Goal: Information Seeking & Learning: Learn about a topic

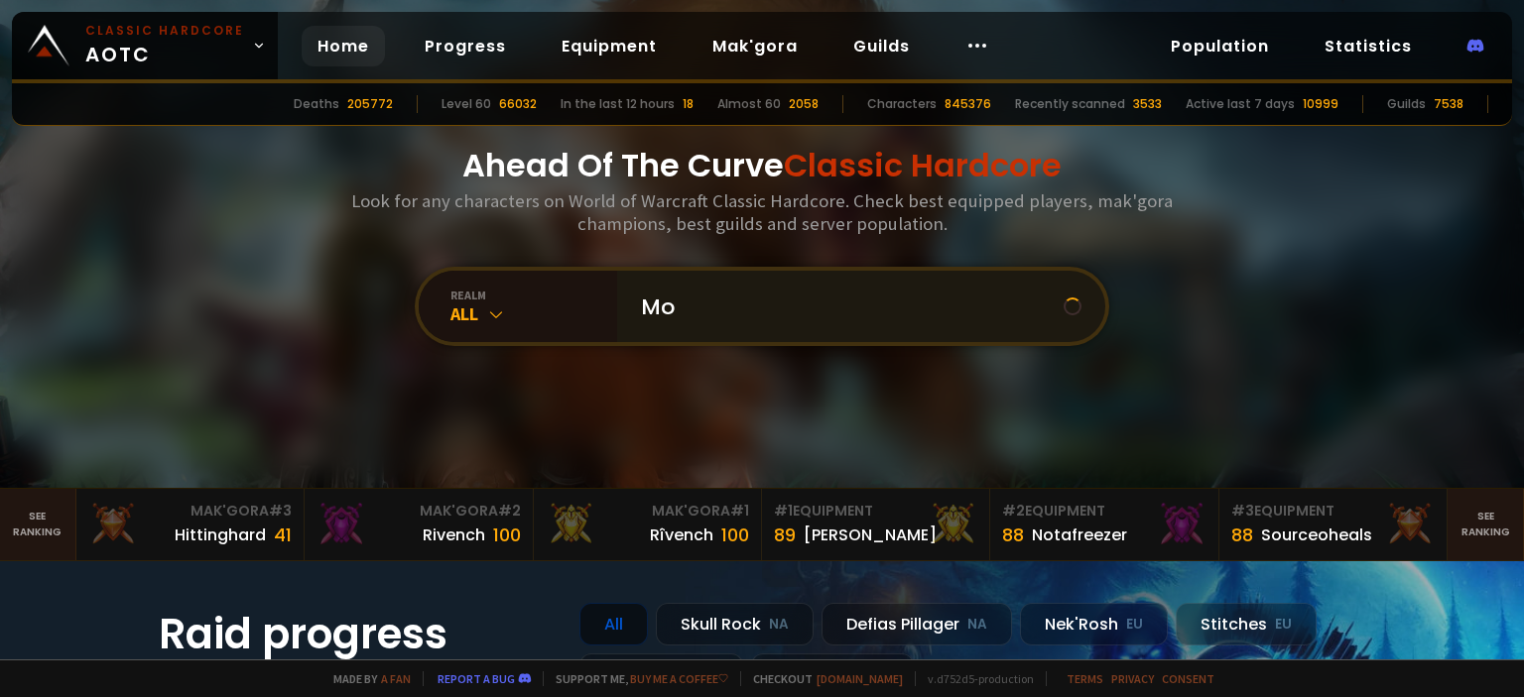
type input "M"
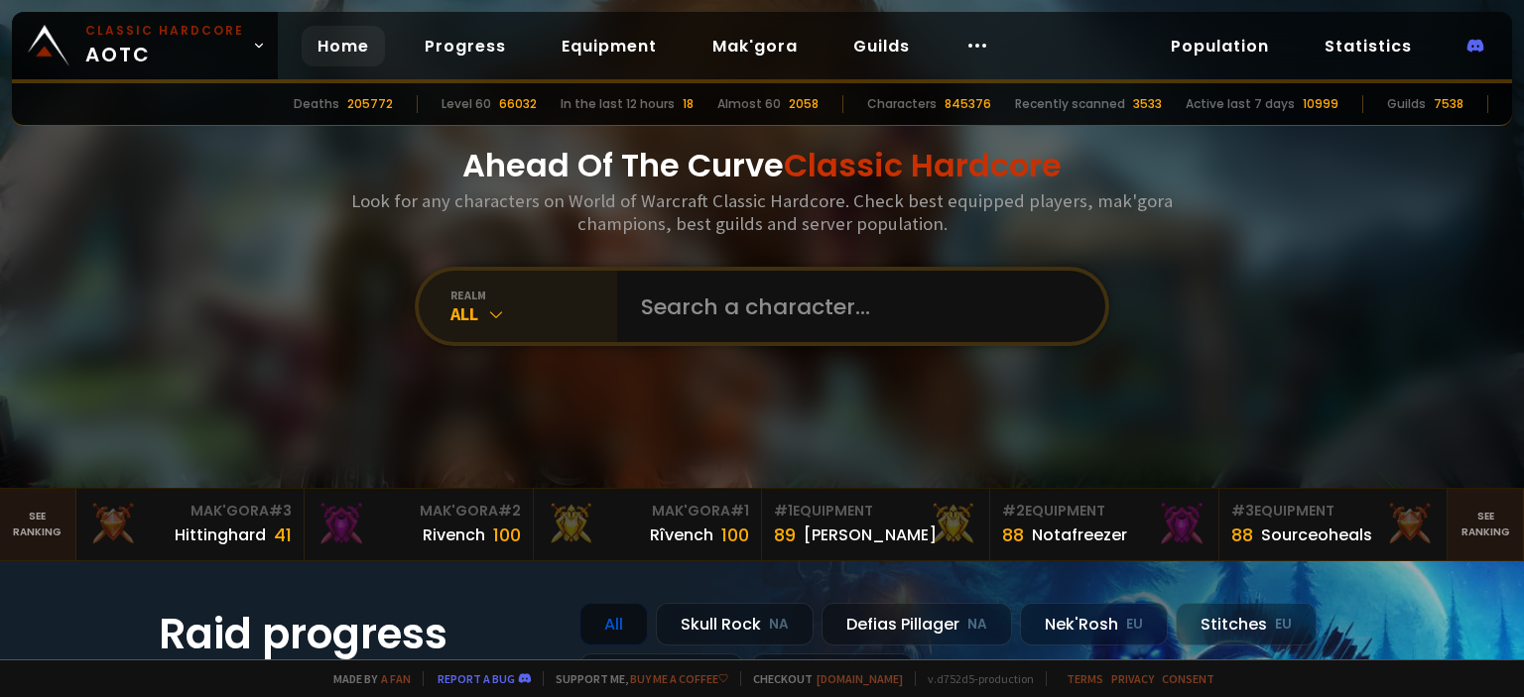
click at [488, 320] on icon at bounding box center [496, 315] width 20 height 20
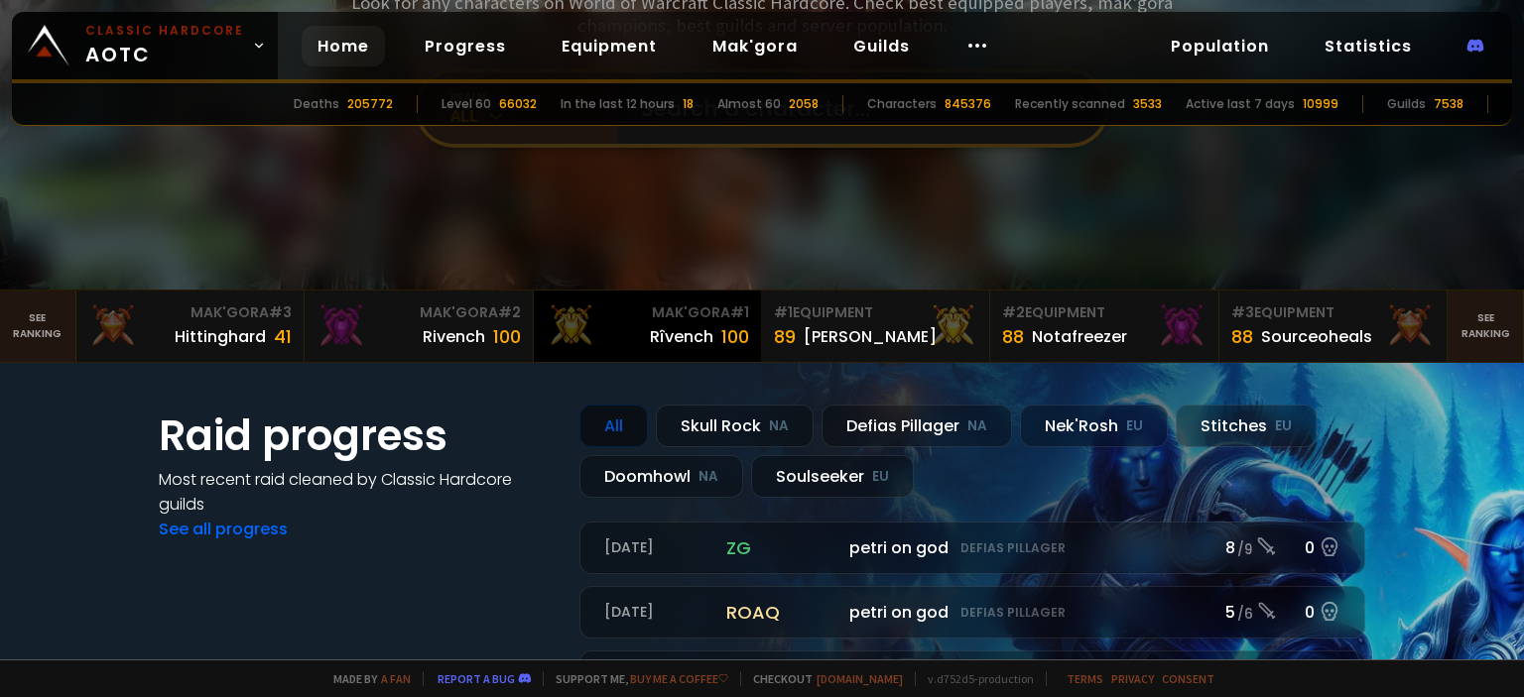
scroll to position [99, 0]
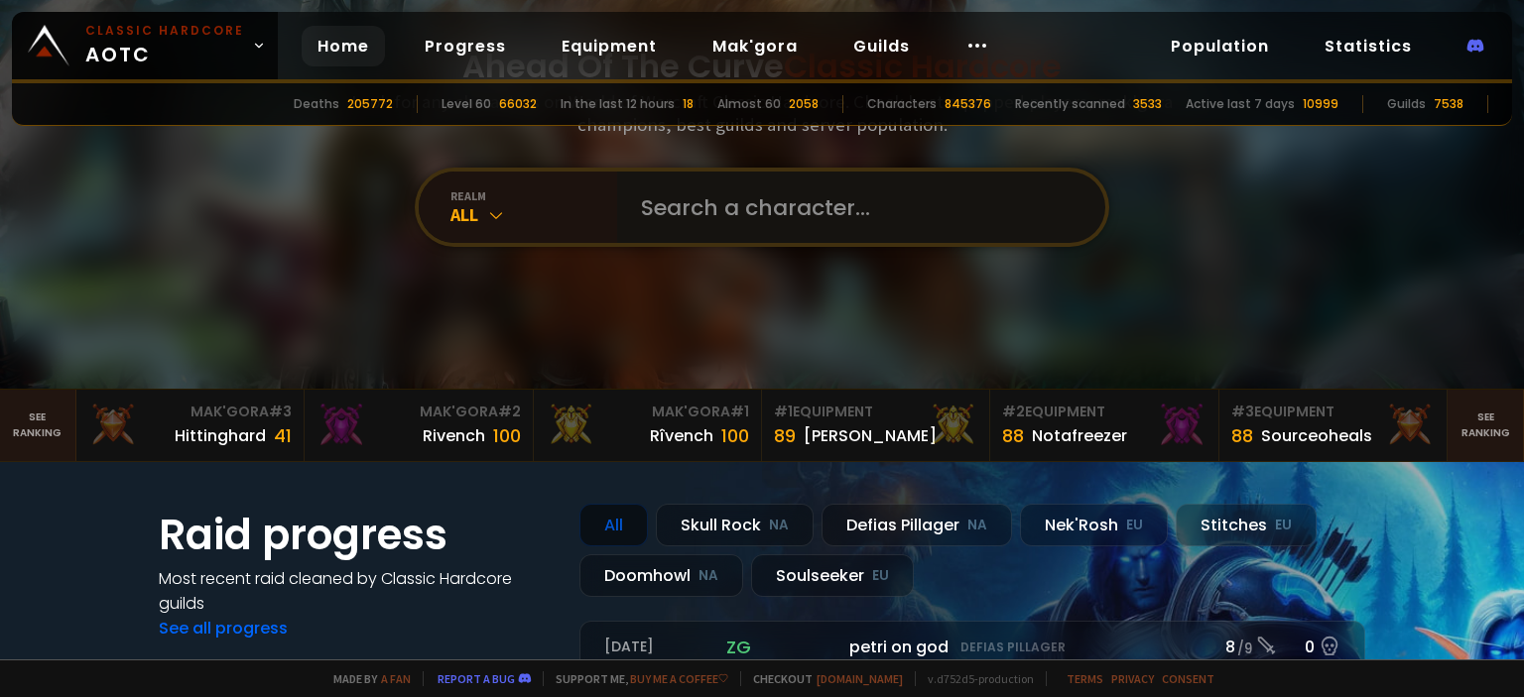
click at [772, 217] on input "text" at bounding box center [855, 207] width 452 height 71
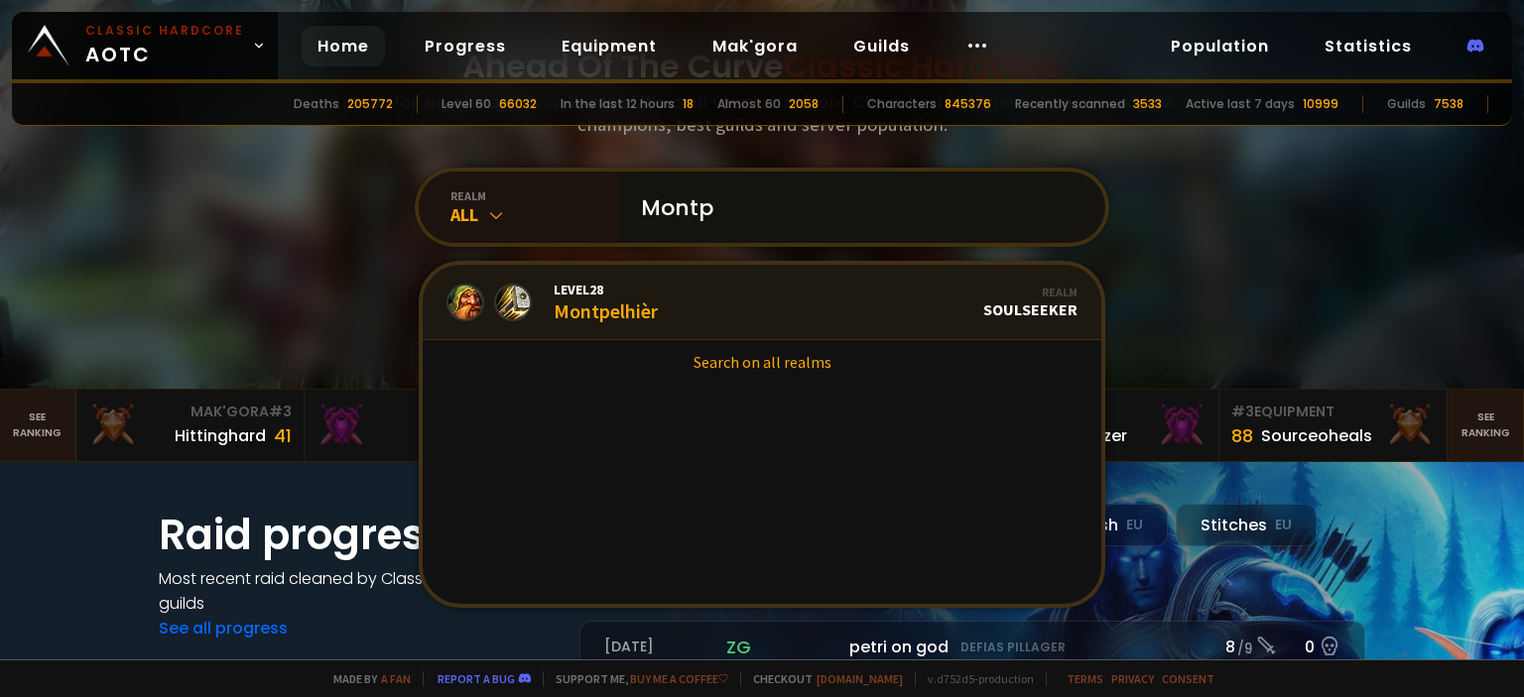
type input "Montp"
click at [778, 283] on link "Level 28 Montpelhièr Realm Soulseeker" at bounding box center [762, 302] width 679 height 75
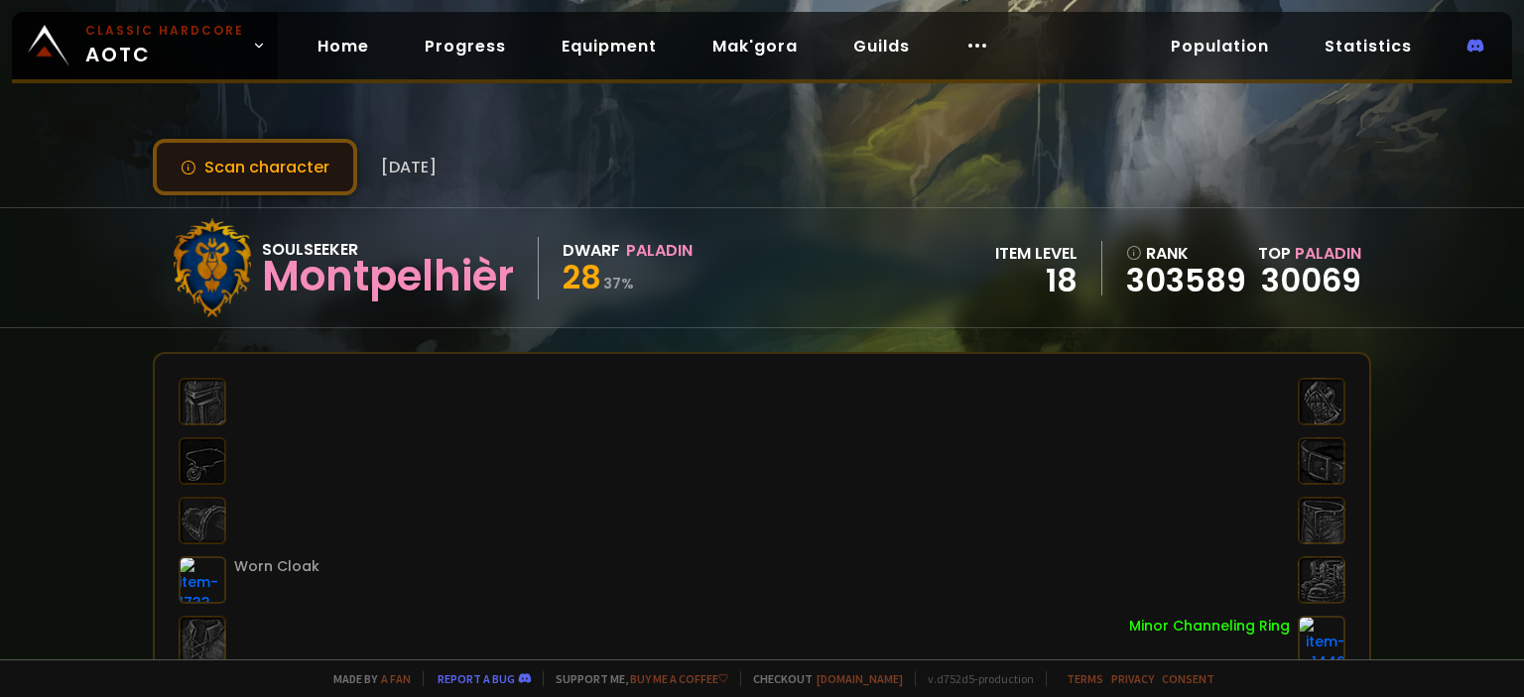
click at [292, 175] on button "Scan character" at bounding box center [255, 167] width 204 height 57
drag, startPoint x: 1056, startPoint y: 284, endPoint x: 1024, endPoint y: 293, distance: 33.0
click at [1024, 293] on div "18" at bounding box center [1036, 281] width 82 height 30
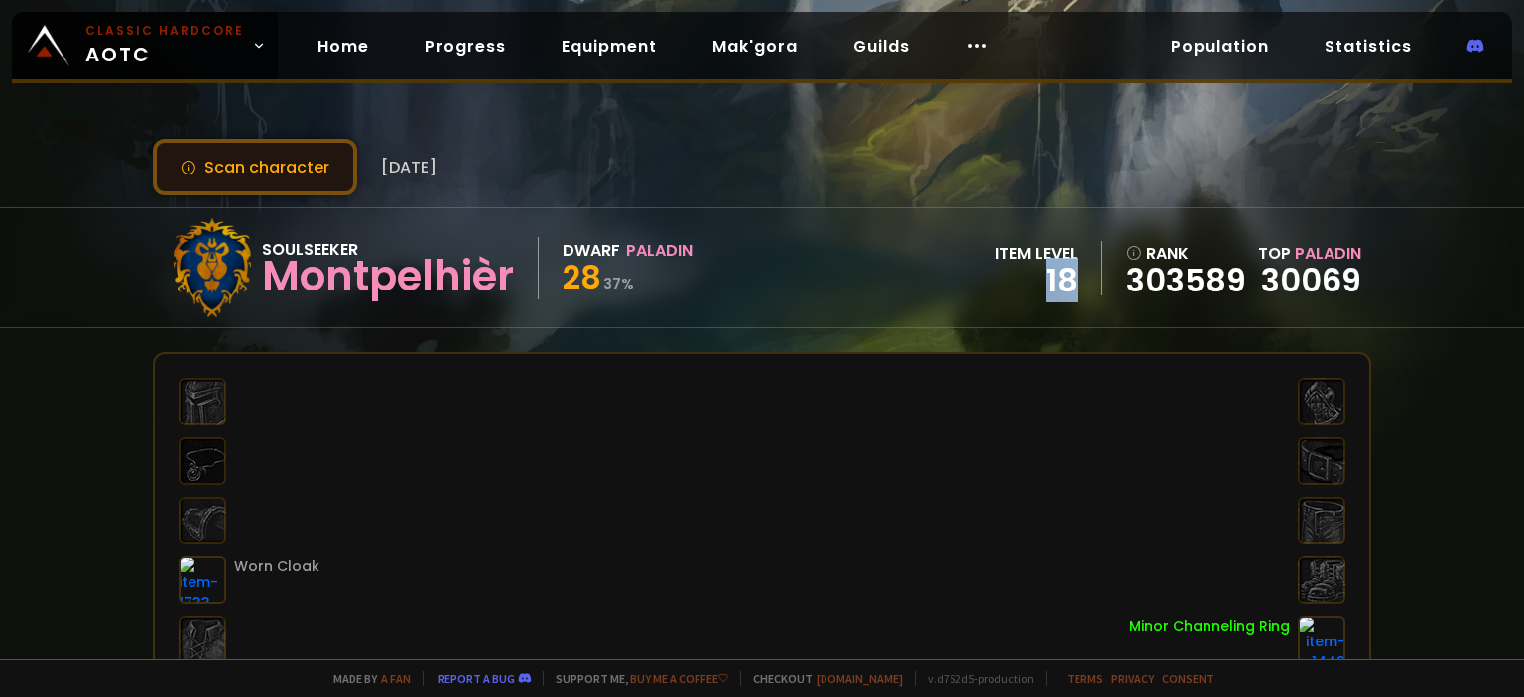
click at [282, 168] on button "Scan character" at bounding box center [255, 167] width 204 height 57
click at [957, 237] on div "Soulseeker Montpelhièr Dwarf Paladin 28 37 % item level 18 rank 303589 Top Pala…" at bounding box center [762, 267] width 1219 height 119
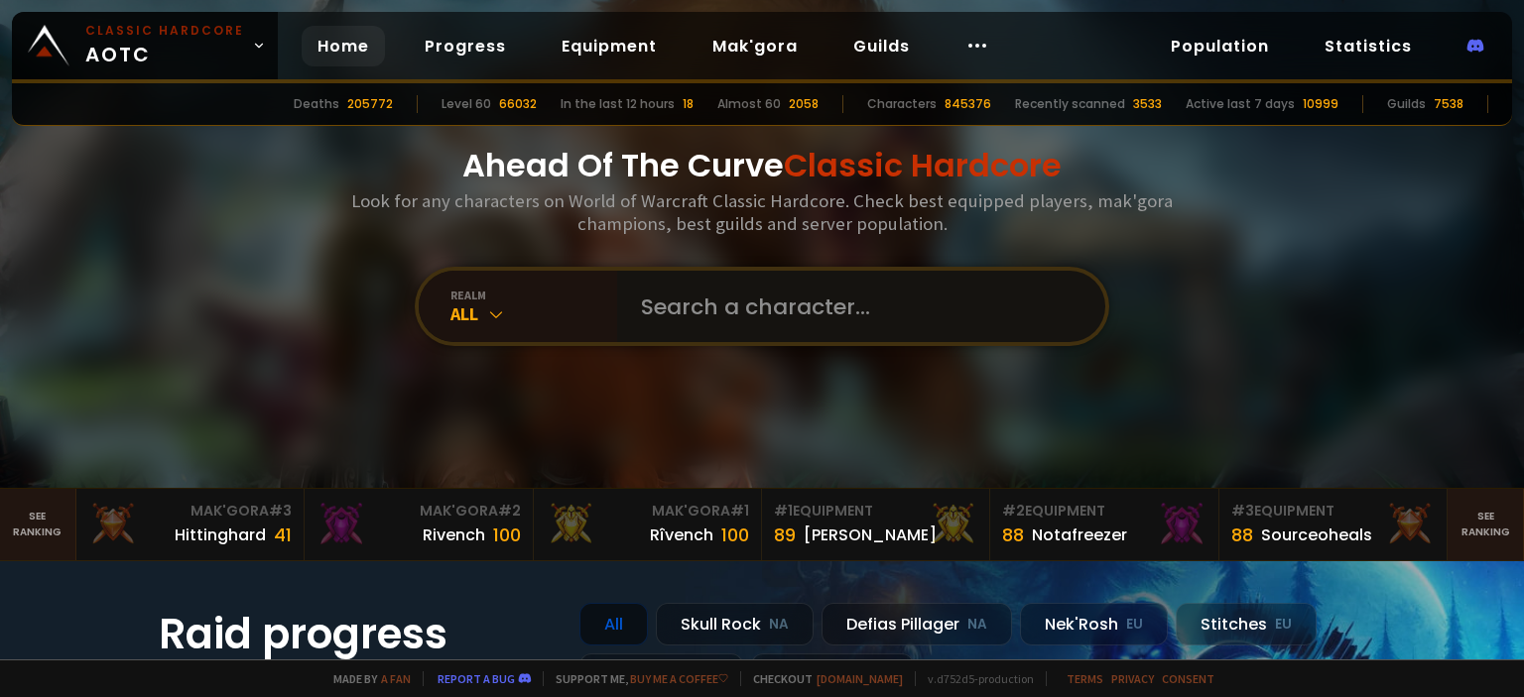
click at [742, 304] on input "text" at bounding box center [855, 306] width 452 height 71
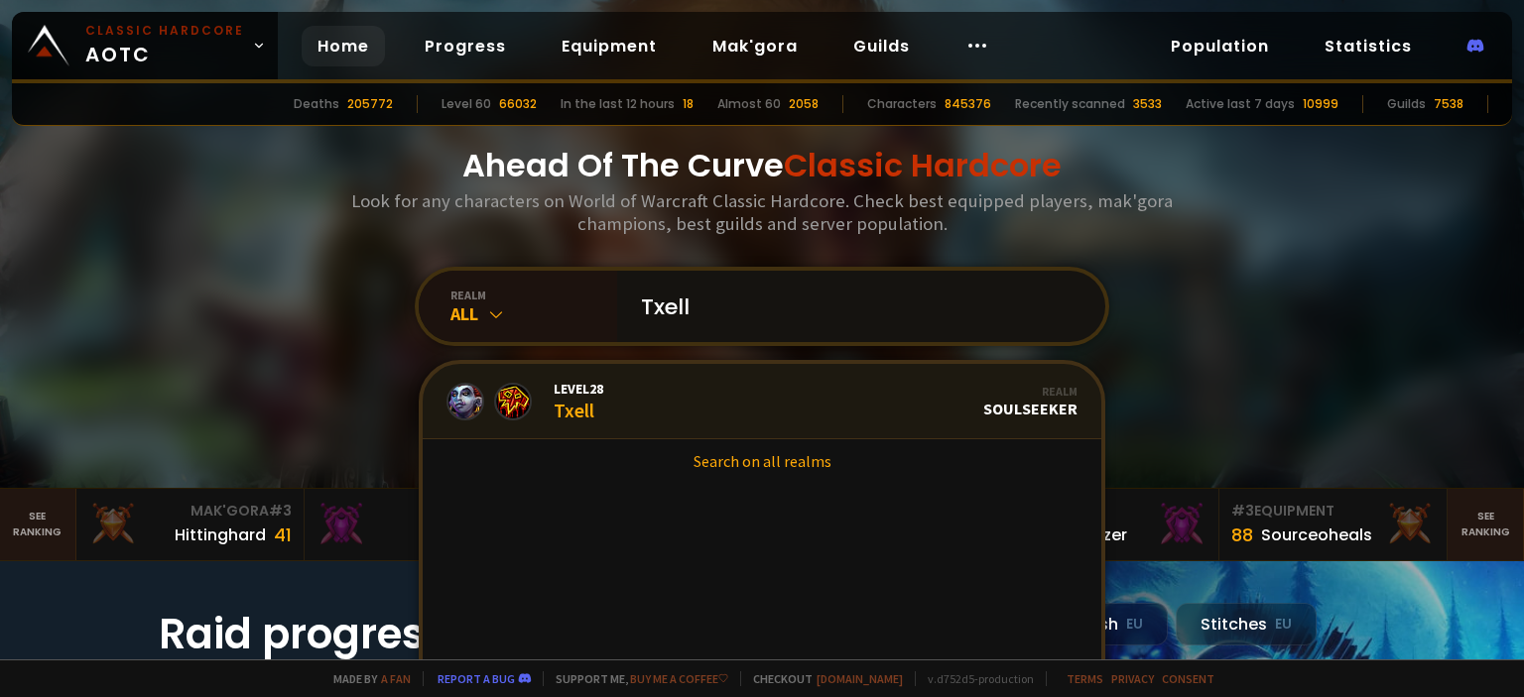
type input "Txell"
click at [773, 397] on link "Level 28 Txell Realm Soulseeker" at bounding box center [762, 401] width 679 height 75
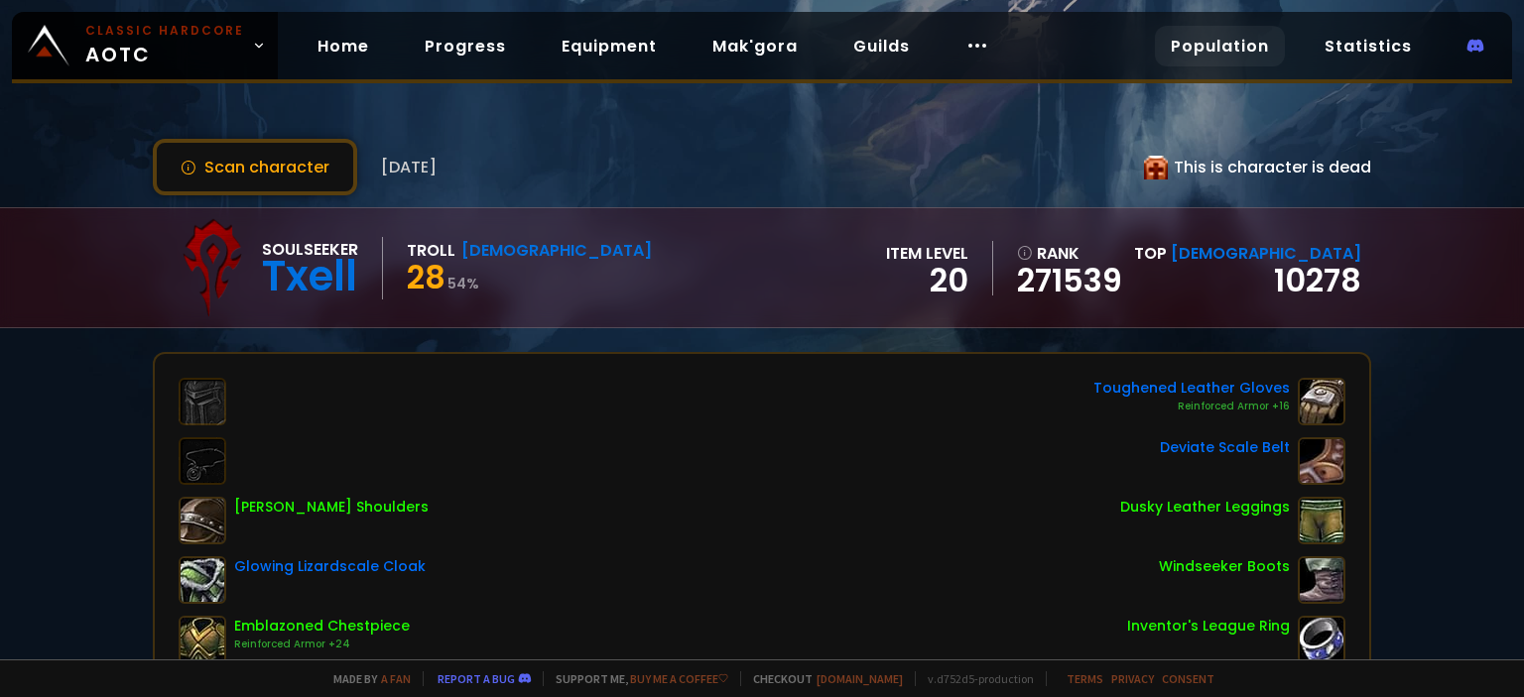
click at [1183, 48] on link "Population" at bounding box center [1220, 46] width 130 height 41
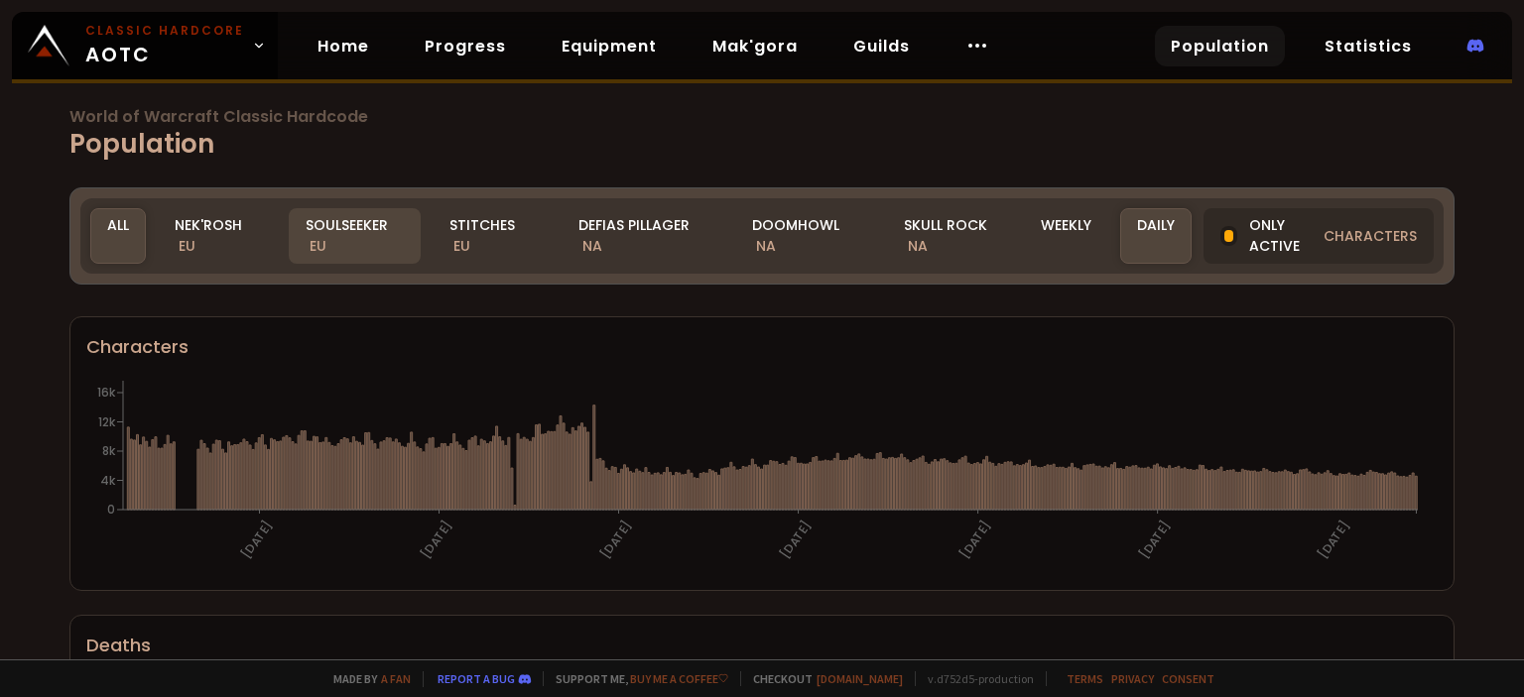
click at [357, 244] on div "Soulseeker EU" at bounding box center [355, 236] width 133 height 56
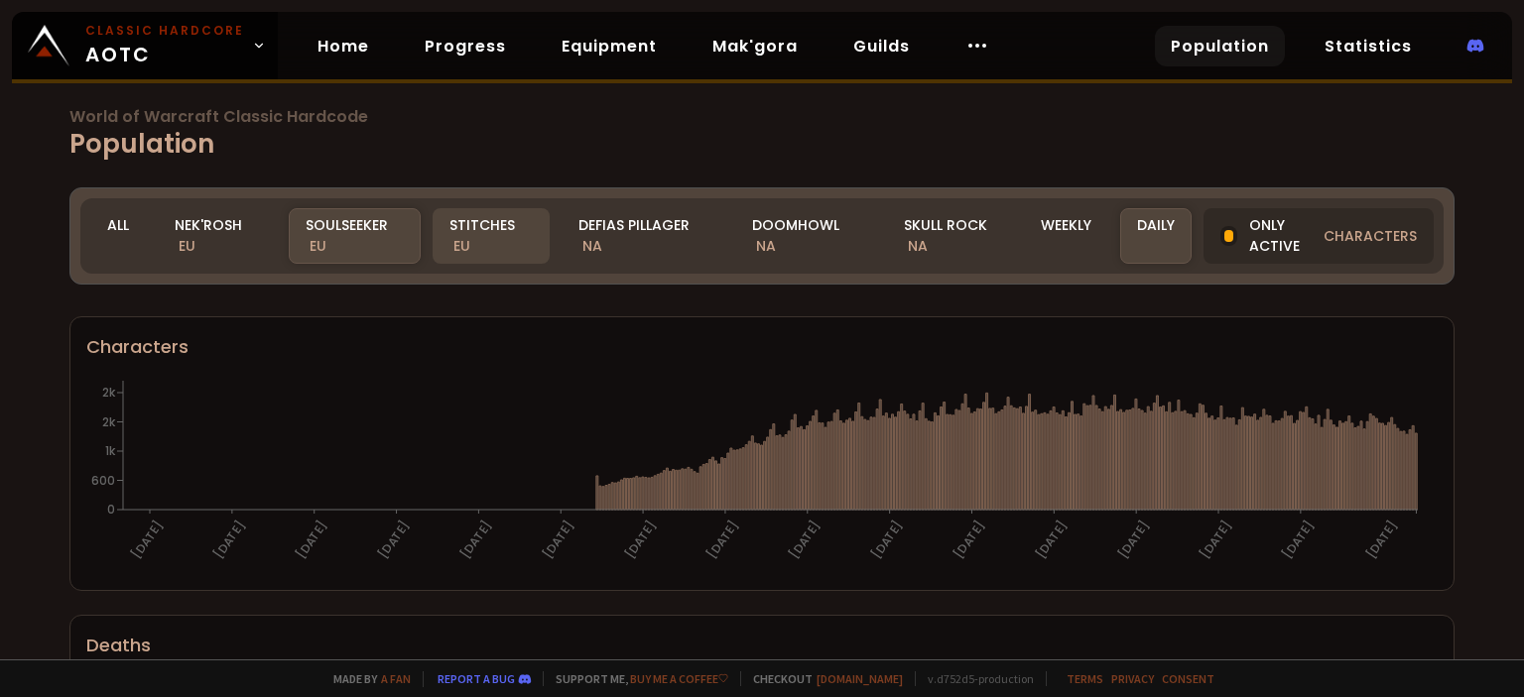
click at [504, 237] on div "Stitches EU" at bounding box center [491, 236] width 117 height 56
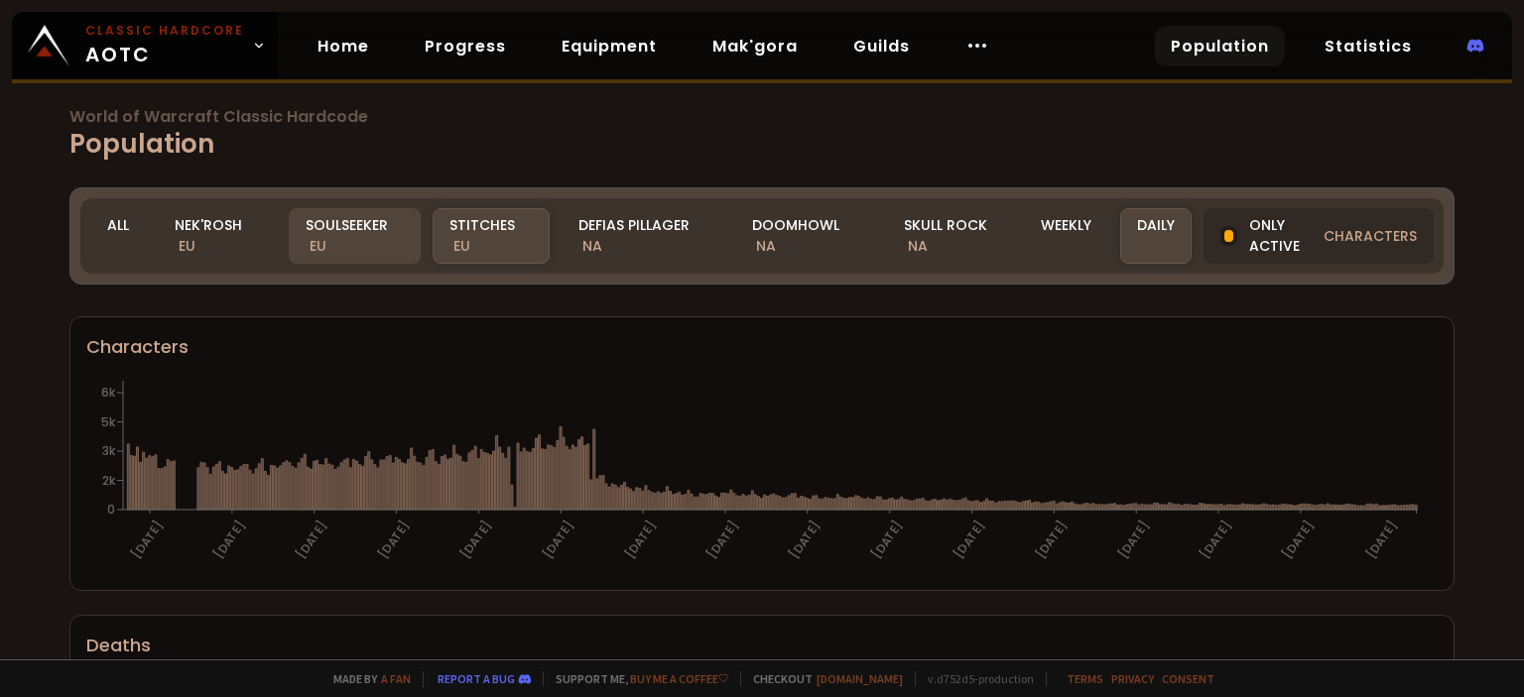
click at [386, 245] on div "Soulseeker EU" at bounding box center [355, 236] width 133 height 56
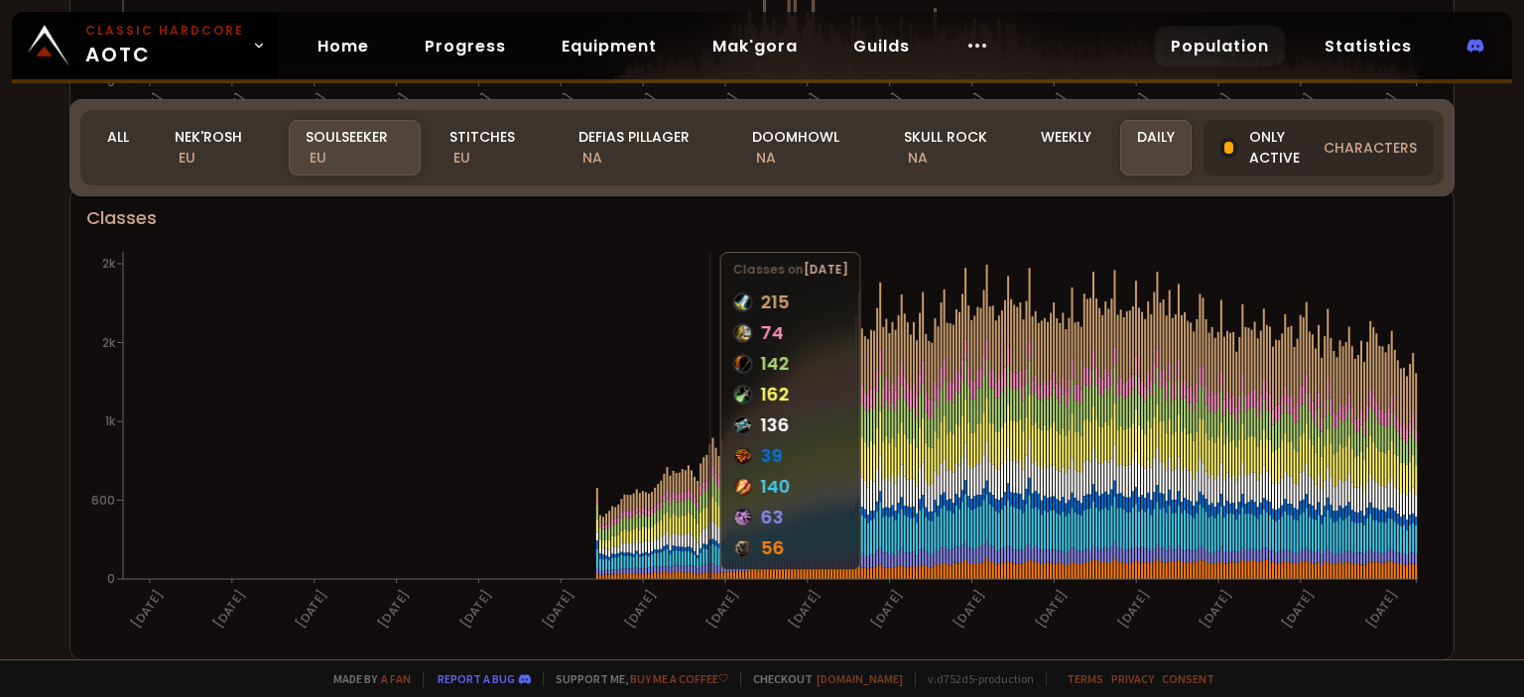
scroll to position [992, 0]
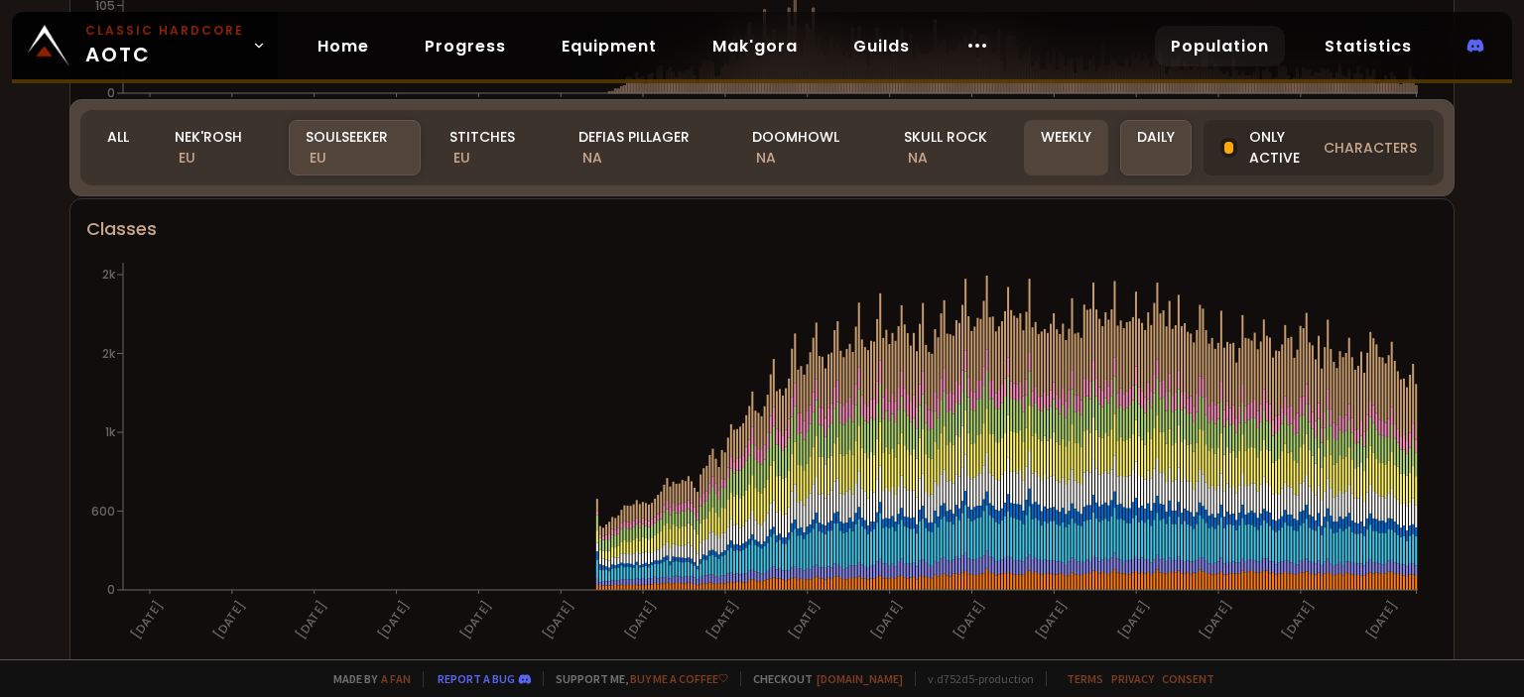
click at [1092, 154] on div "Weekly" at bounding box center [1066, 148] width 84 height 56
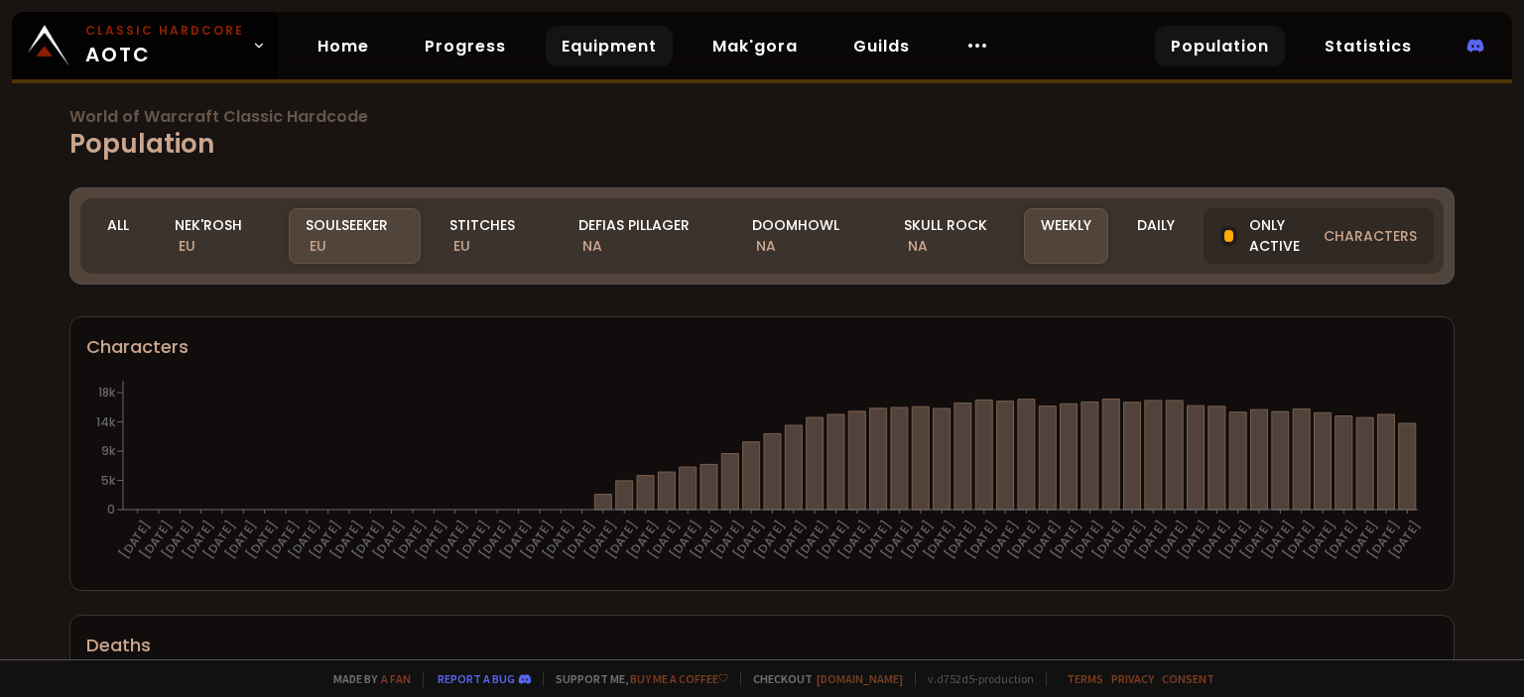
click at [612, 55] on link "Equipment" at bounding box center [609, 46] width 127 height 41
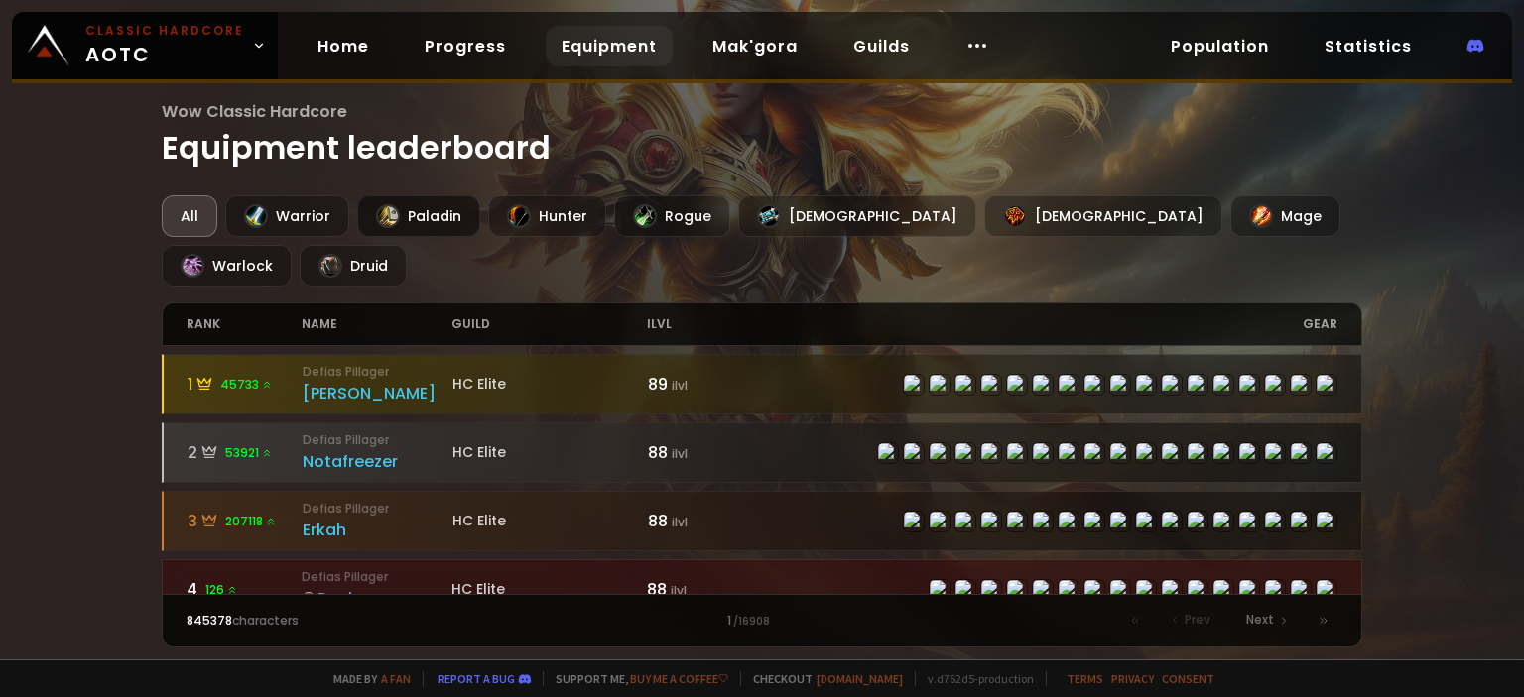
click at [444, 214] on div "Paladin" at bounding box center [418, 216] width 123 height 42
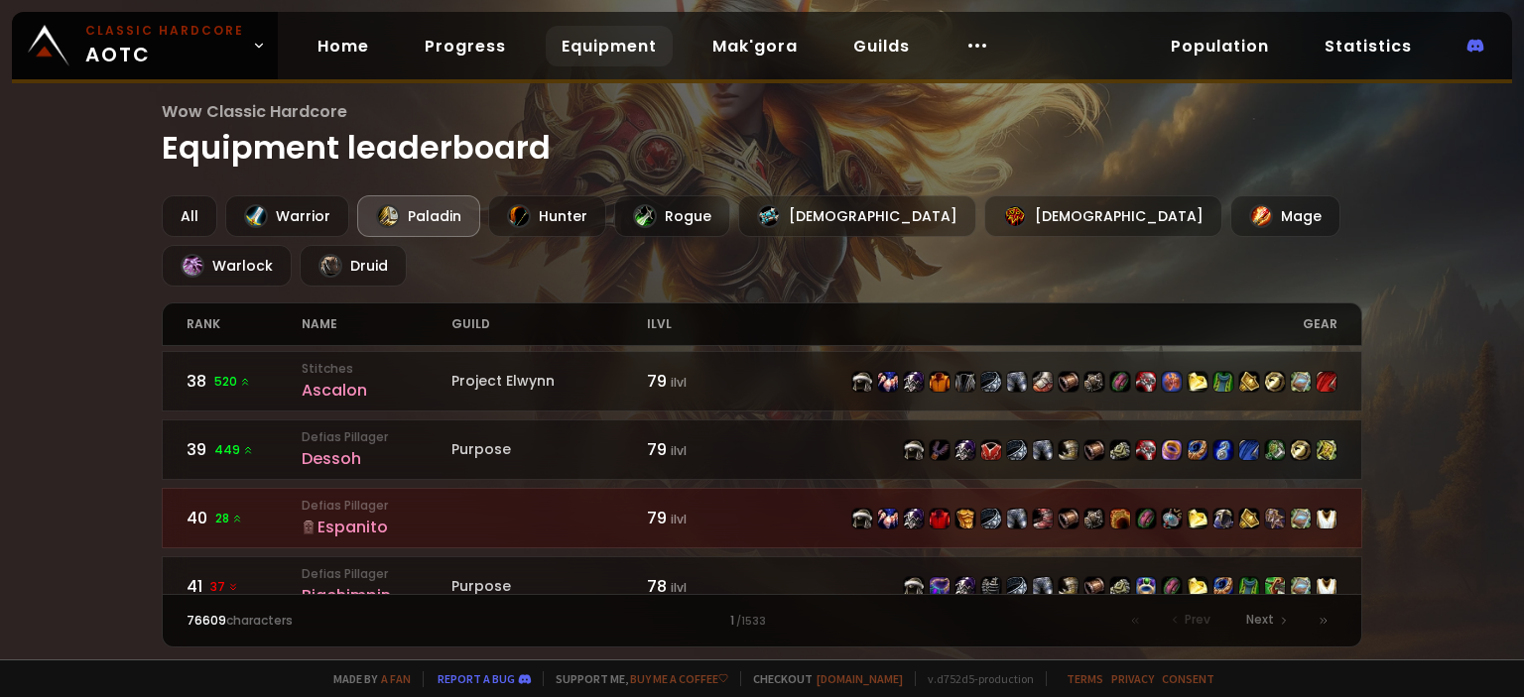
scroll to position [2877, 0]
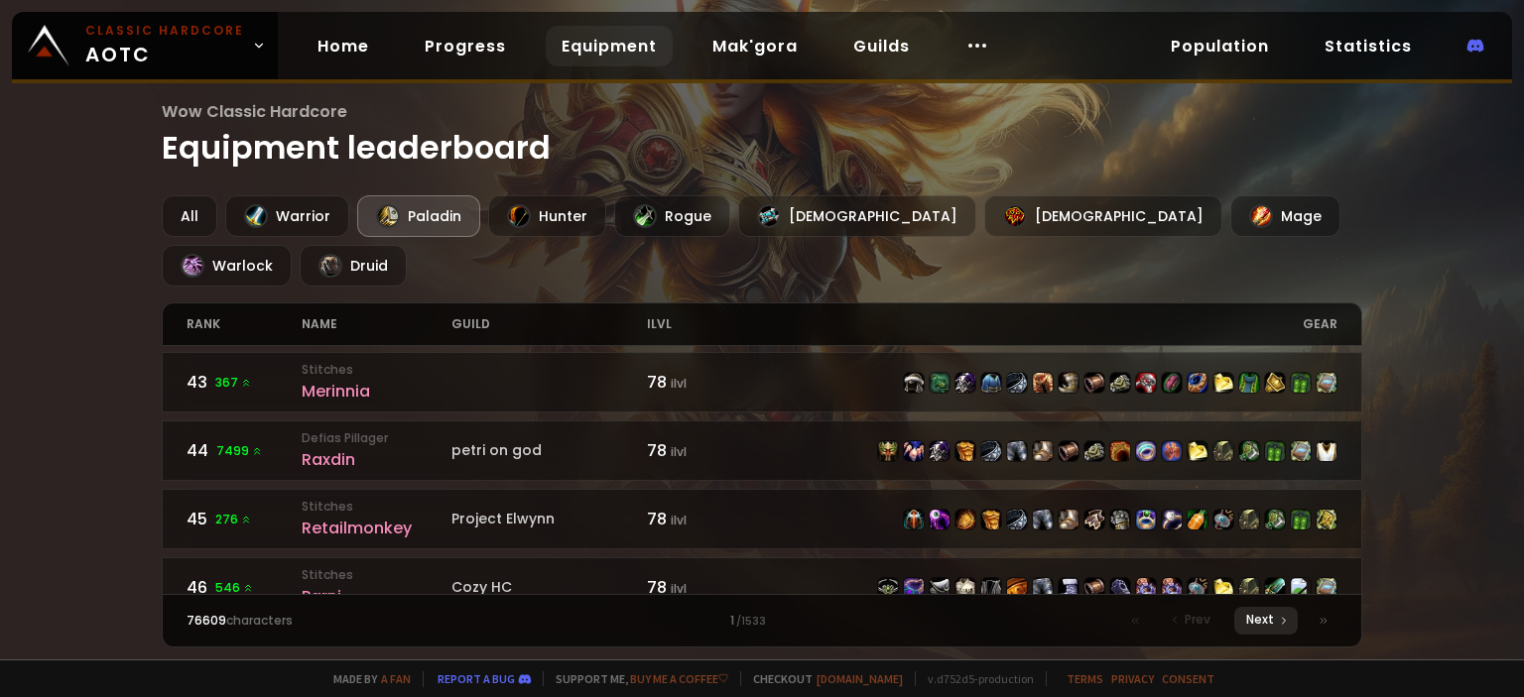
click at [1292, 626] on div "Next" at bounding box center [1265, 621] width 63 height 28
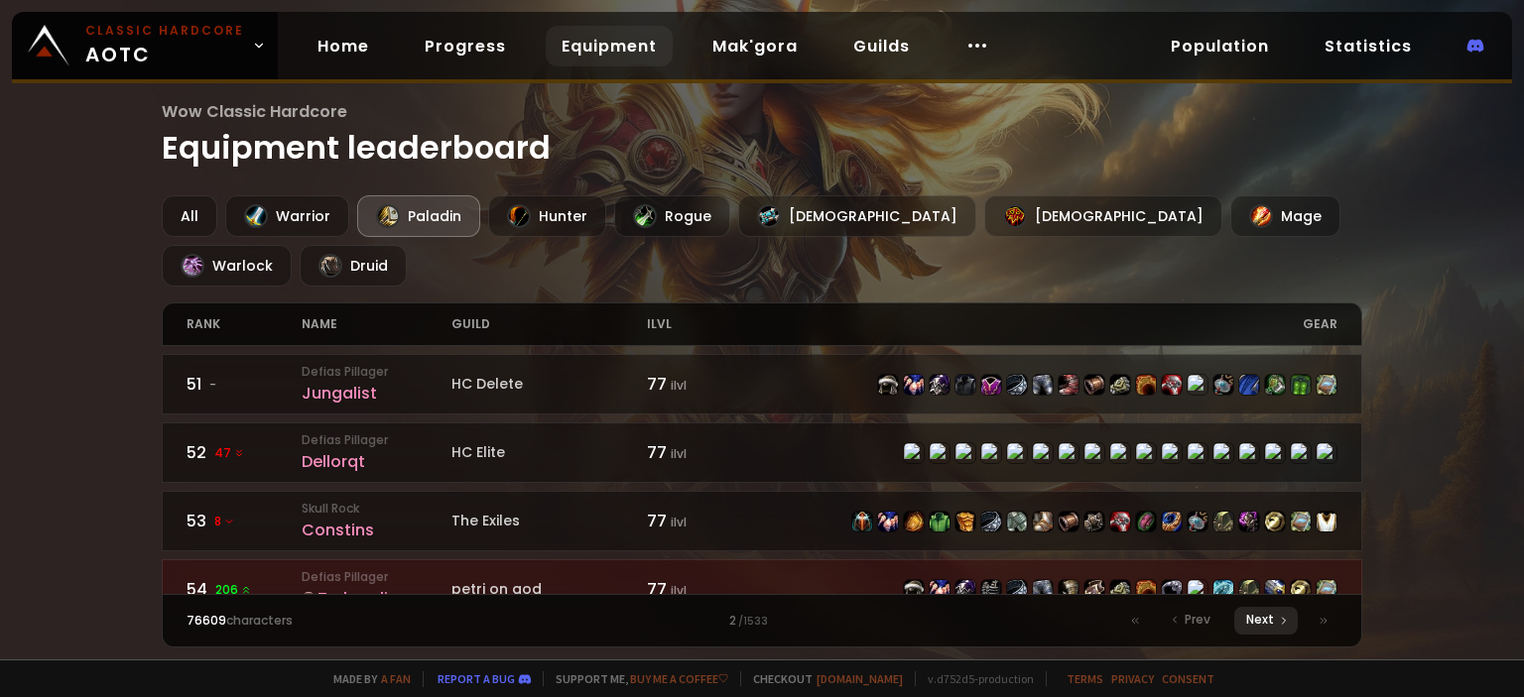
click at [1292, 626] on div "Next" at bounding box center [1265, 621] width 63 height 28
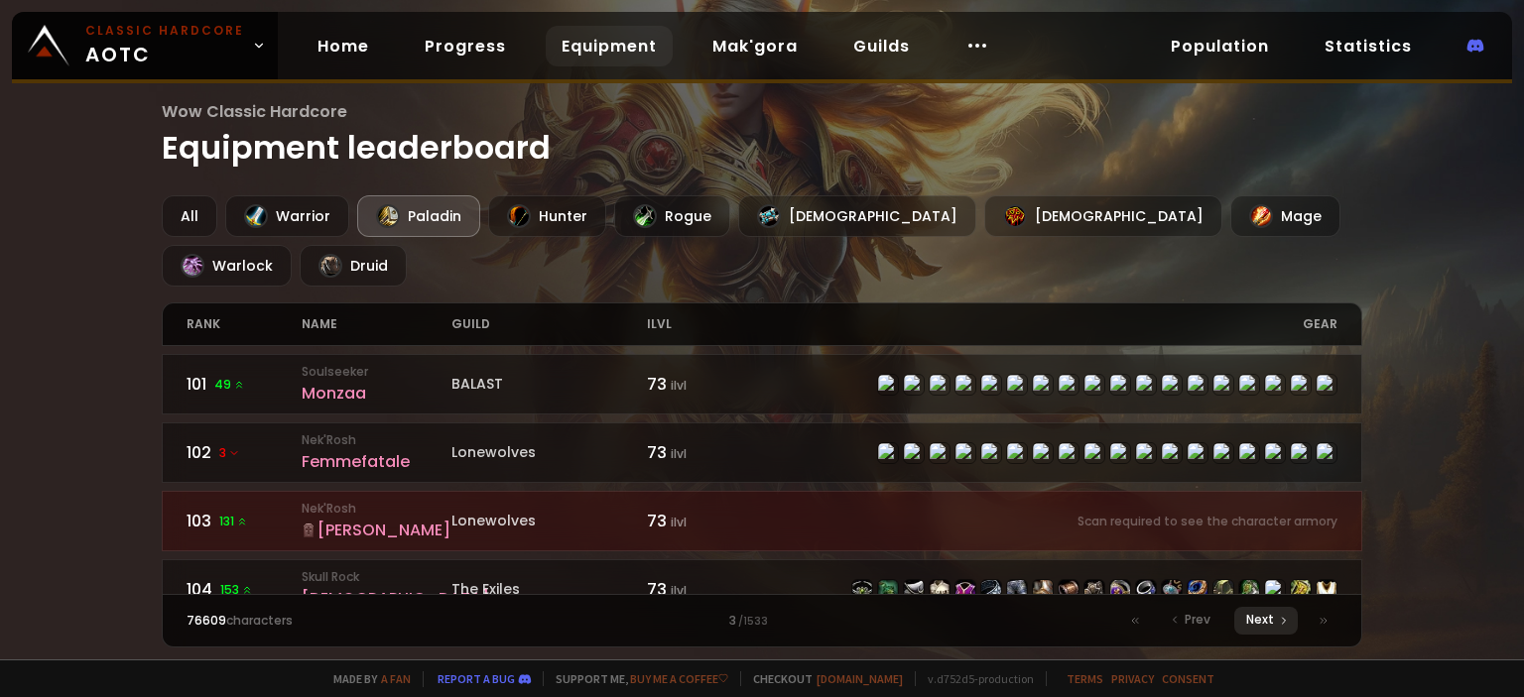
click at [1292, 626] on div "Next" at bounding box center [1265, 621] width 63 height 28
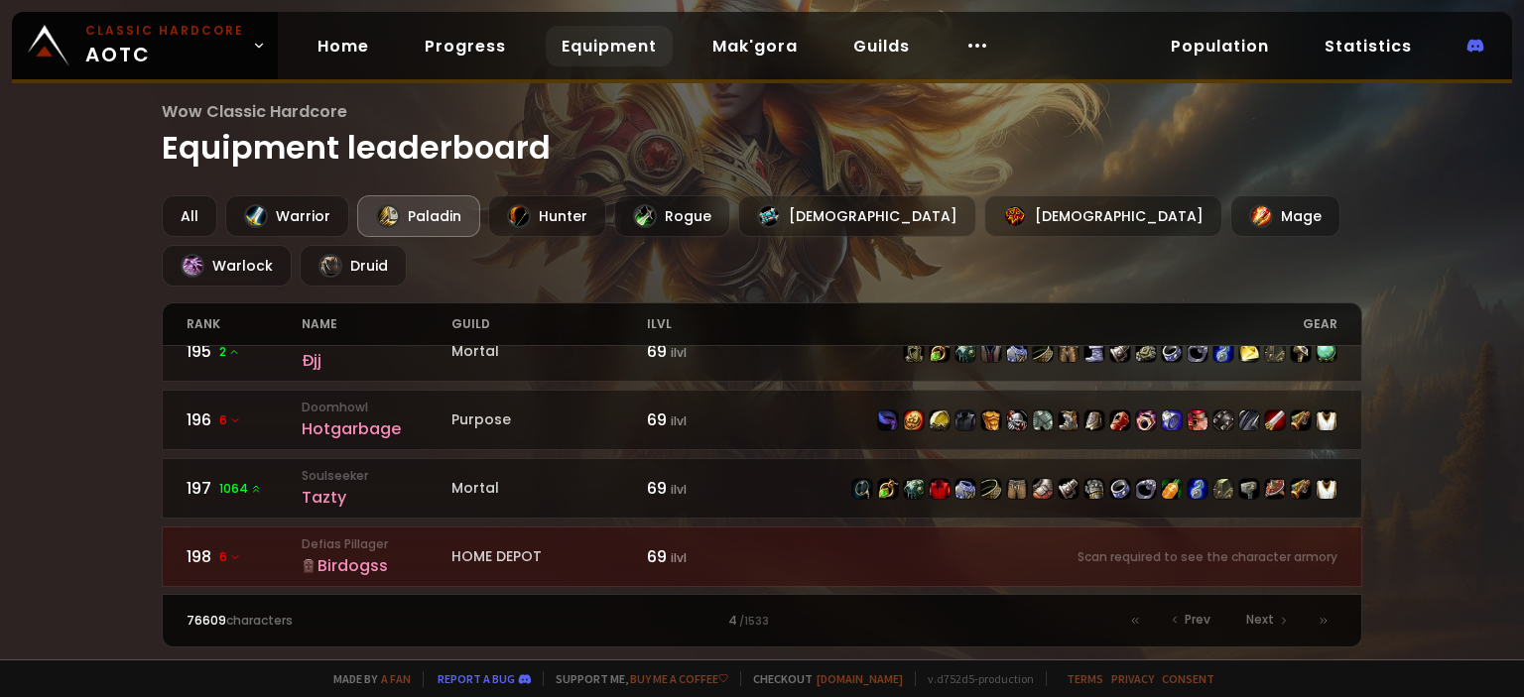
scroll to position [3080, 0]
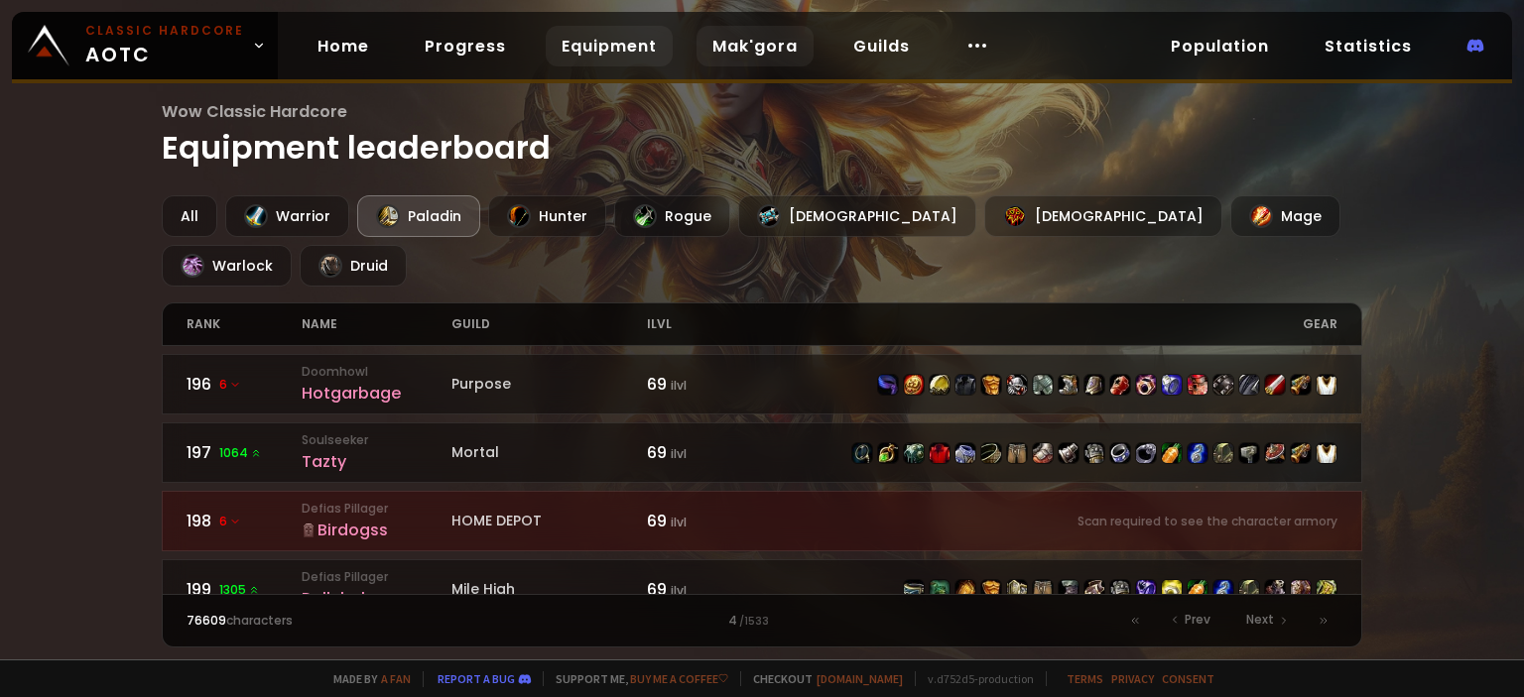
click at [758, 51] on link "Mak'gora" at bounding box center [754, 46] width 117 height 41
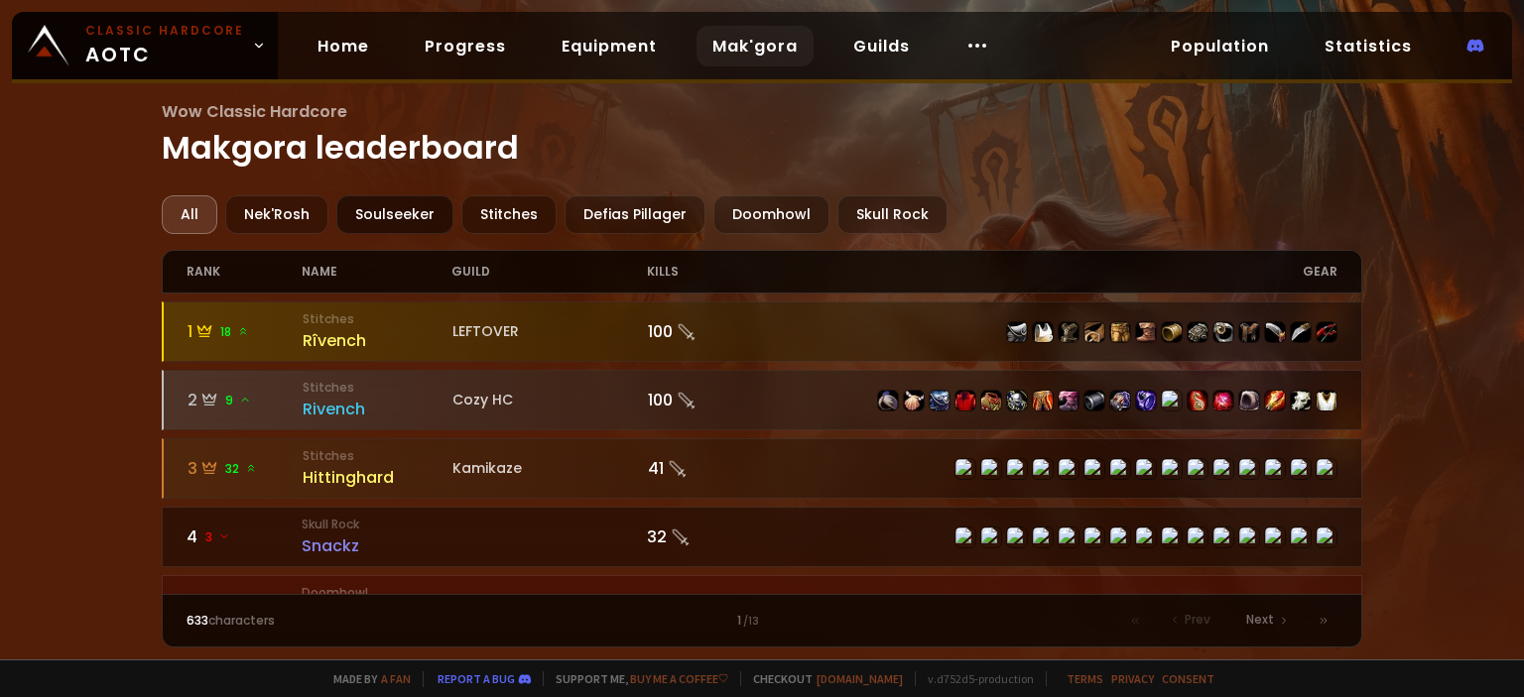
click at [435, 202] on div "Soulseeker" at bounding box center [394, 214] width 117 height 39
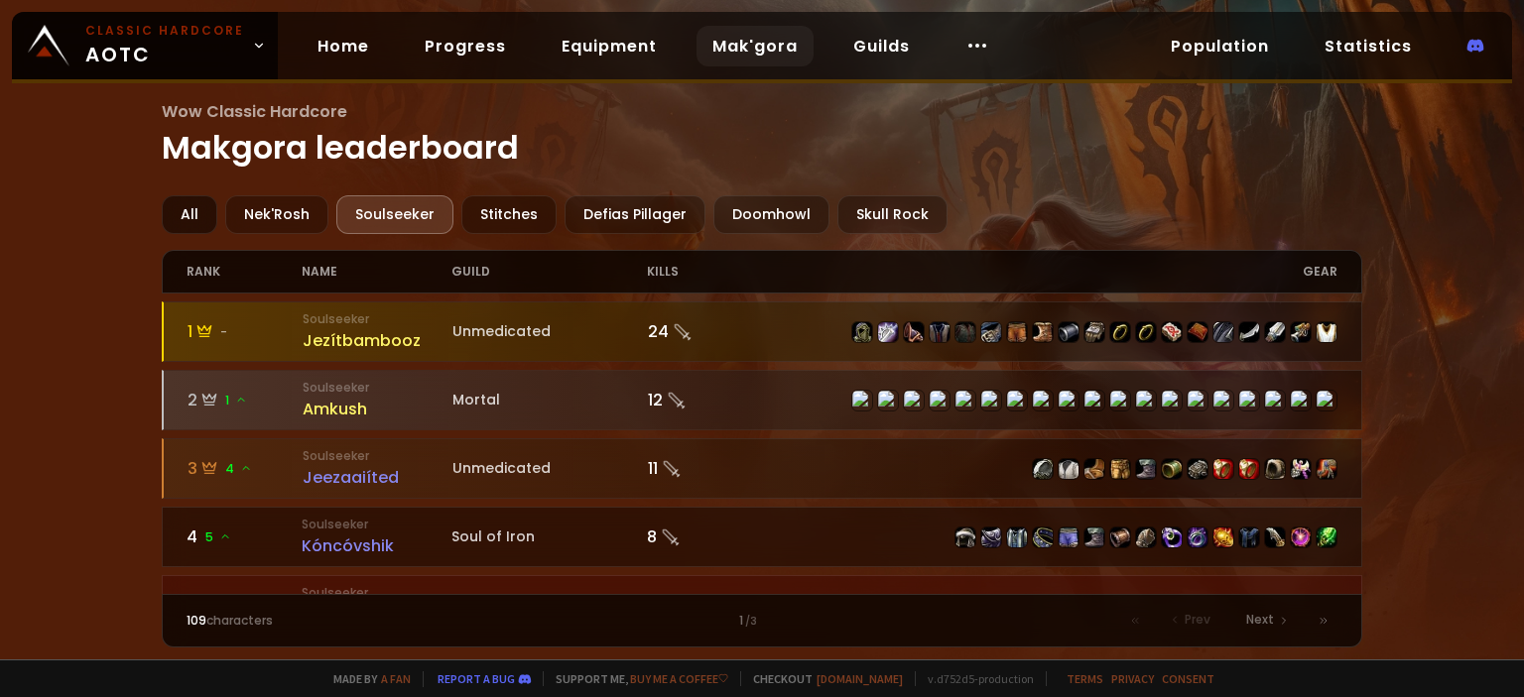
click at [205, 215] on div "All" at bounding box center [190, 214] width 56 height 39
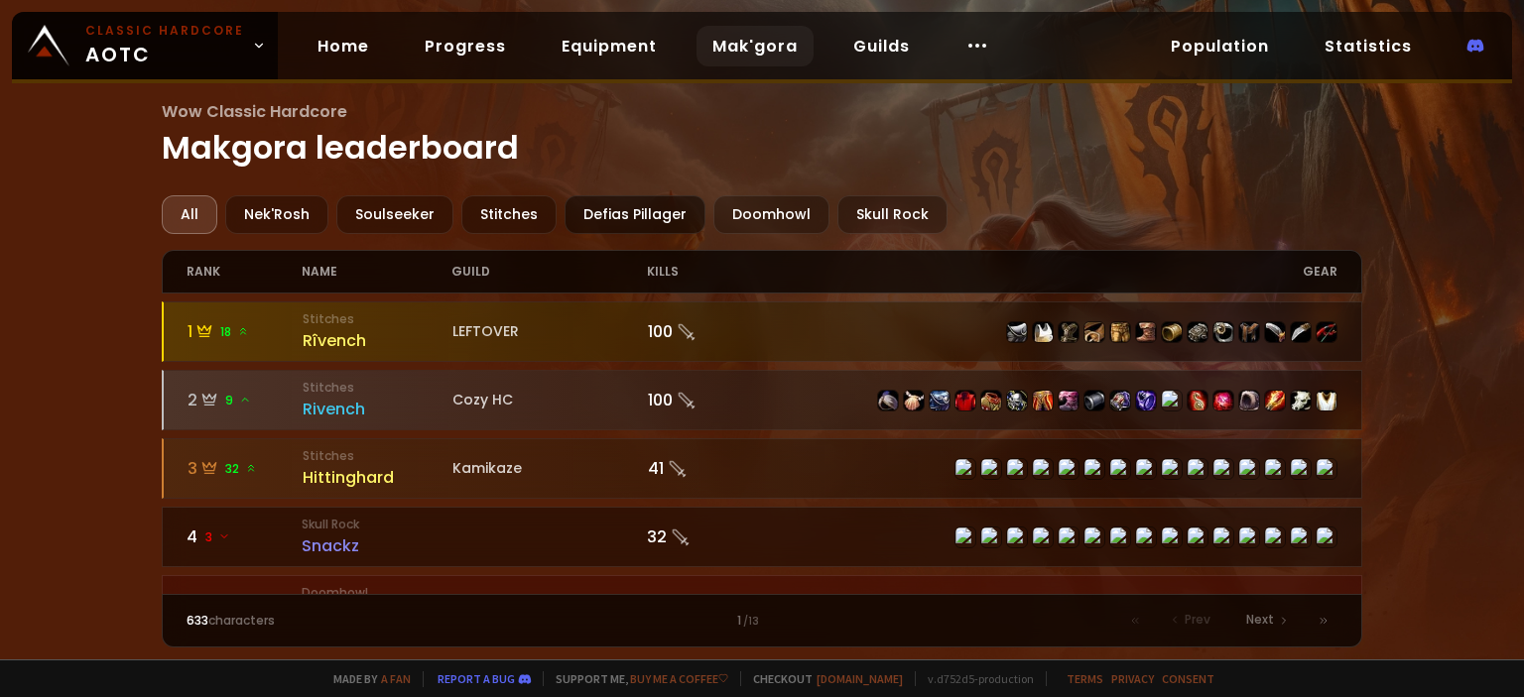
click at [661, 217] on div "Defias Pillager" at bounding box center [634, 214] width 141 height 39
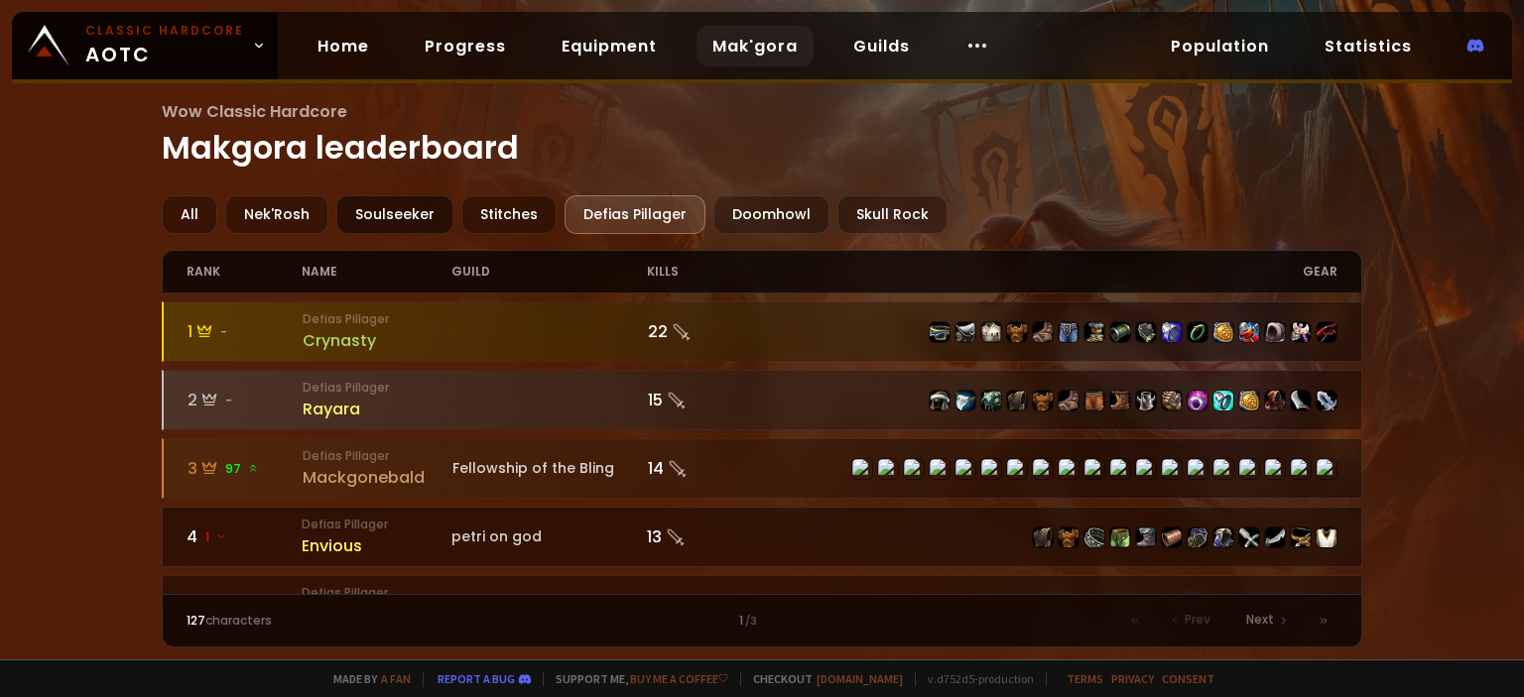
click at [401, 207] on div "Soulseeker" at bounding box center [394, 214] width 117 height 39
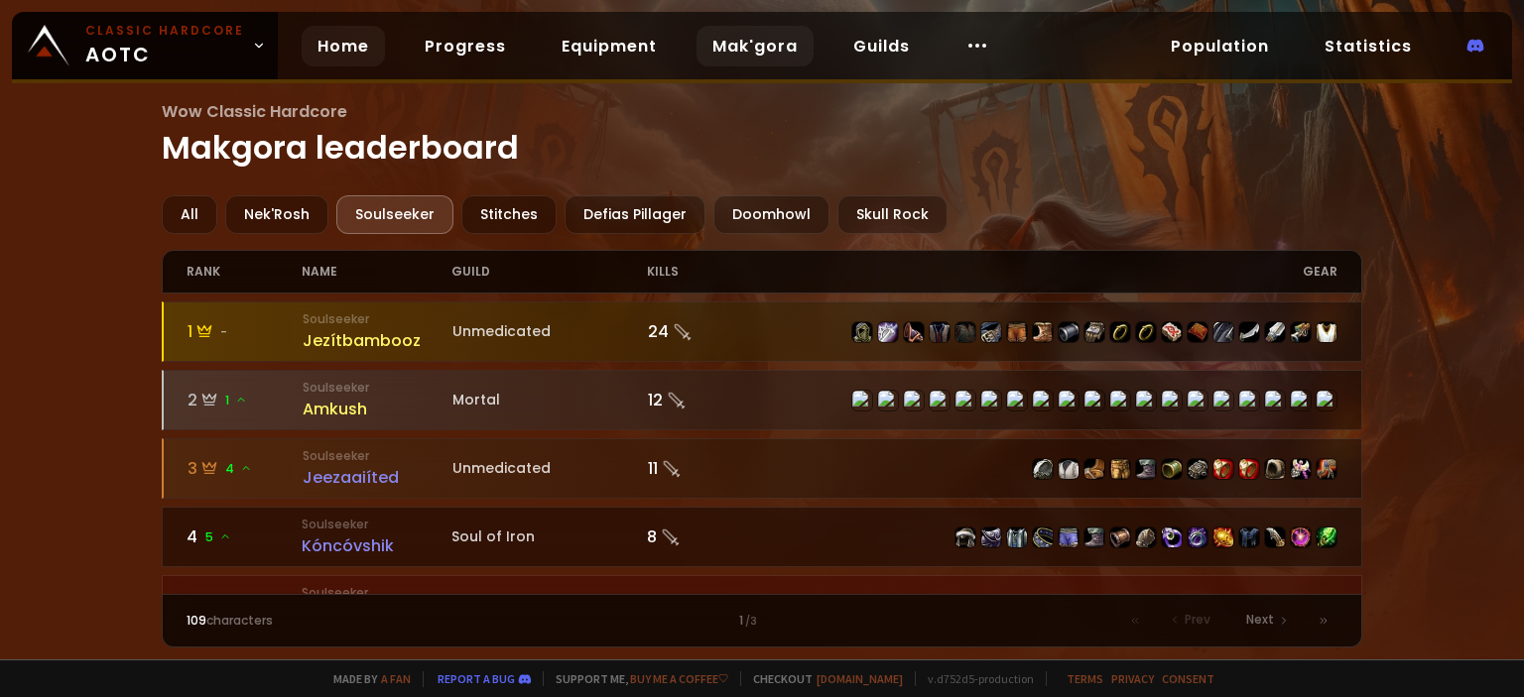
click at [367, 45] on link "Home" at bounding box center [343, 46] width 83 height 41
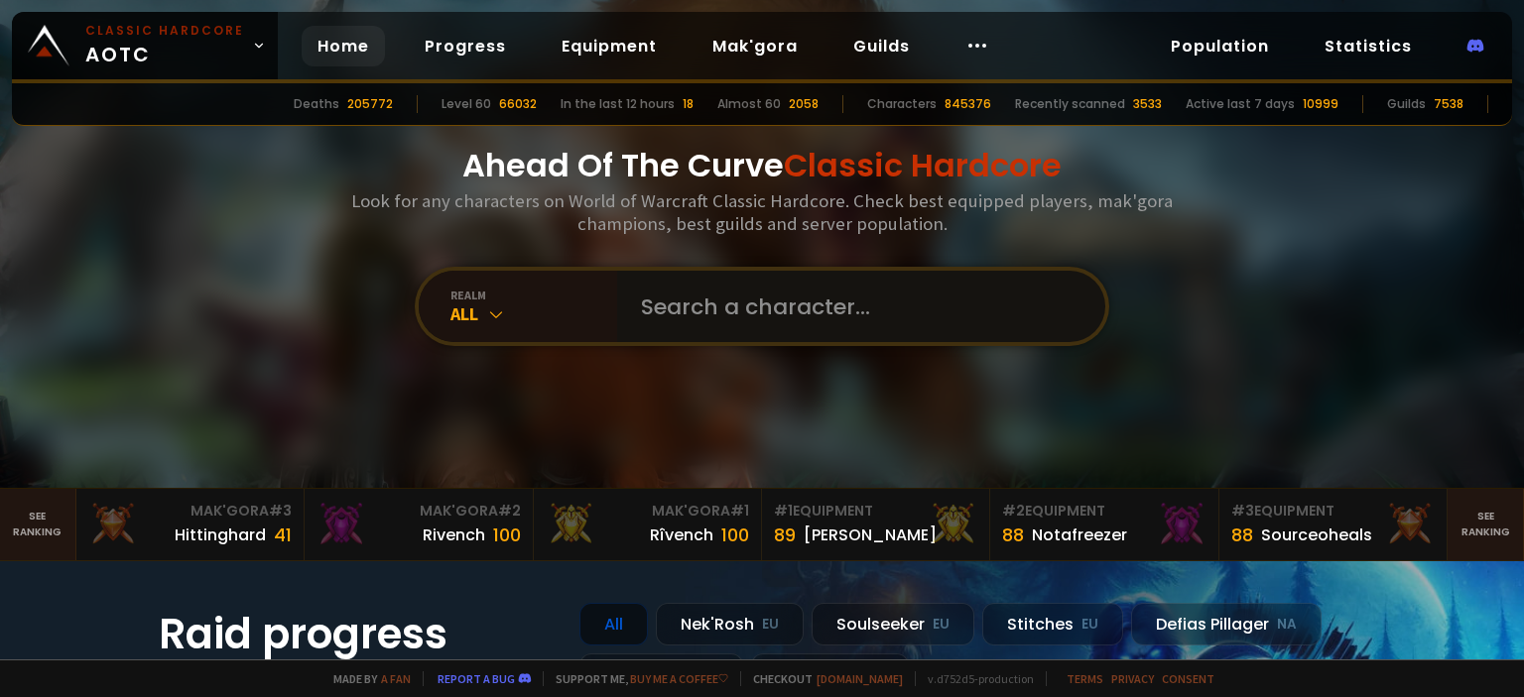
click at [710, 318] on input "text" at bounding box center [855, 306] width 452 height 71
click at [512, 318] on div "All" at bounding box center [533, 314] width 167 height 23
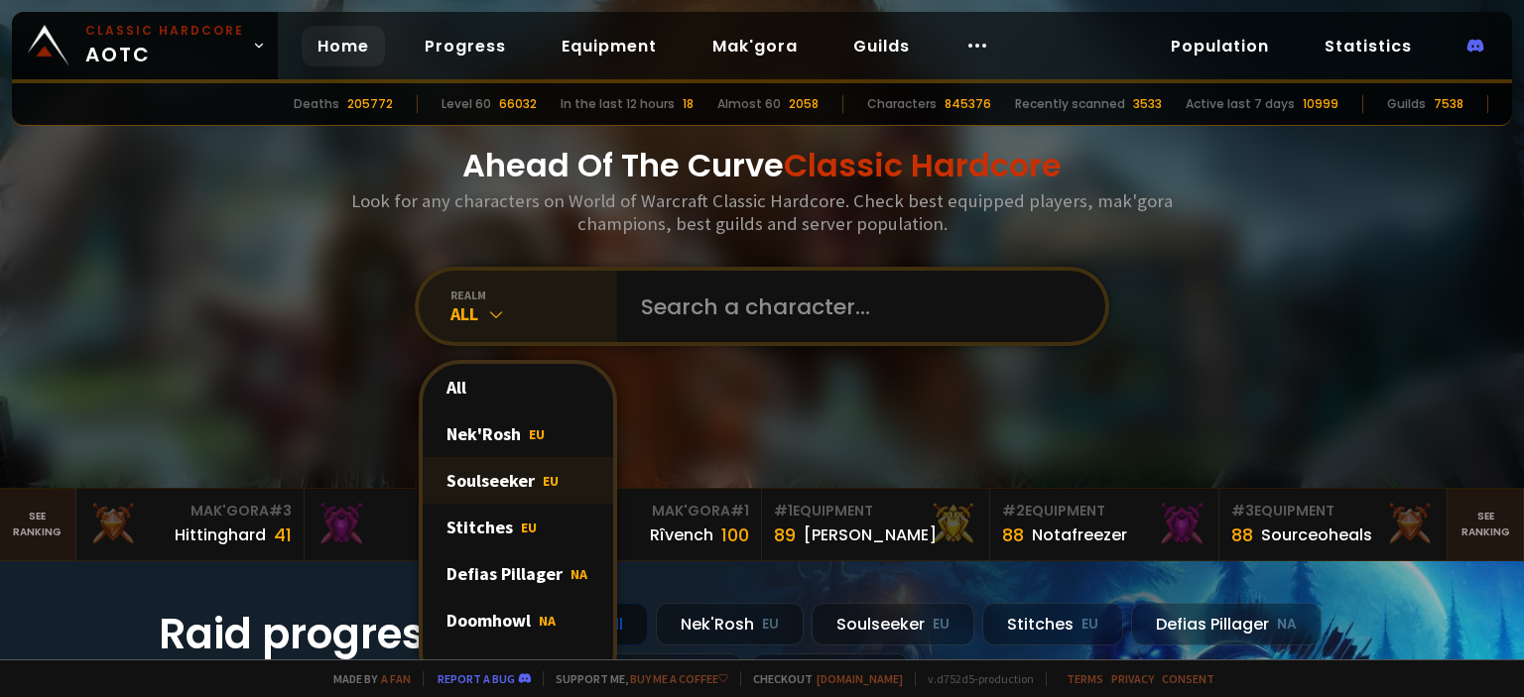
click at [544, 487] on span "EU" at bounding box center [551, 481] width 16 height 18
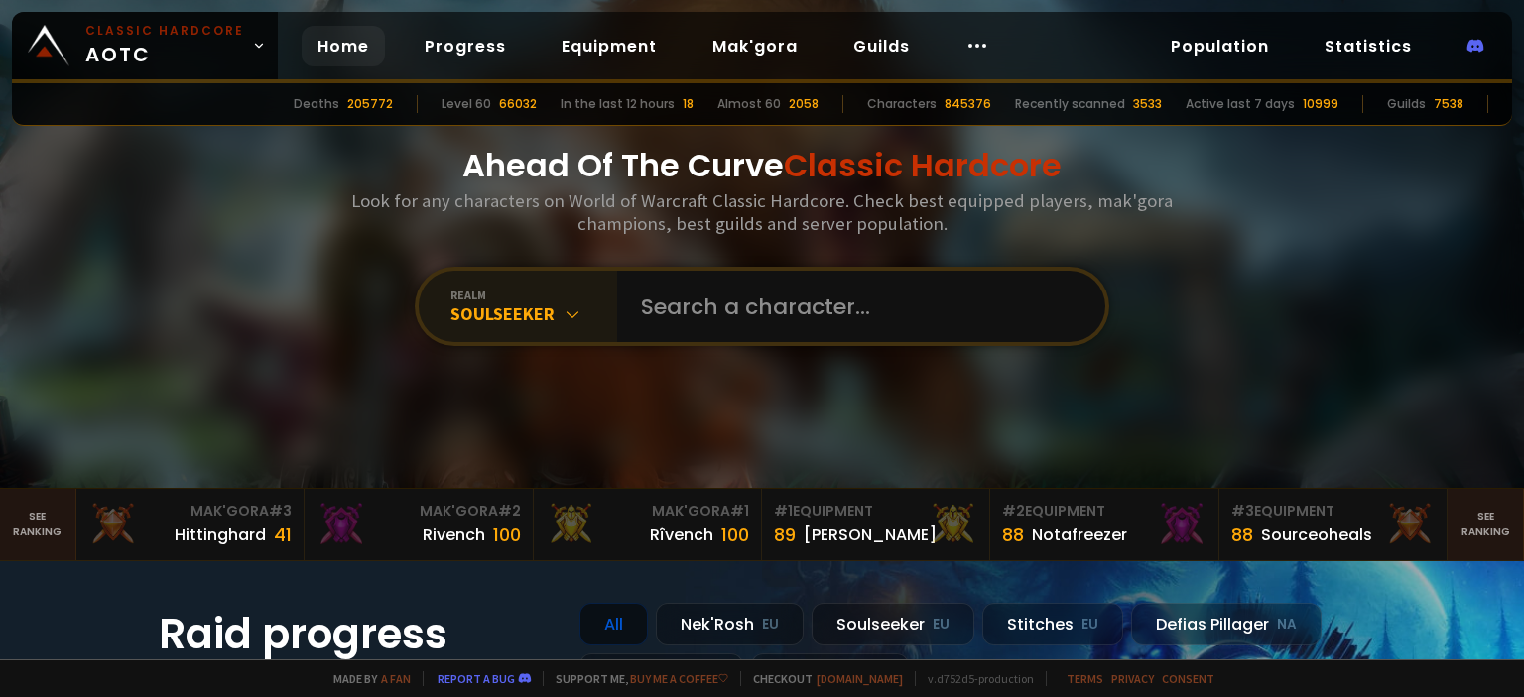
click at [836, 347] on div "Ahead Of The Curve Classic Hardcore Look for any characters on World of Warcraf…" at bounding box center [762, 244] width 1195 height 488
click at [841, 311] on input "text" at bounding box center [855, 306] width 452 height 71
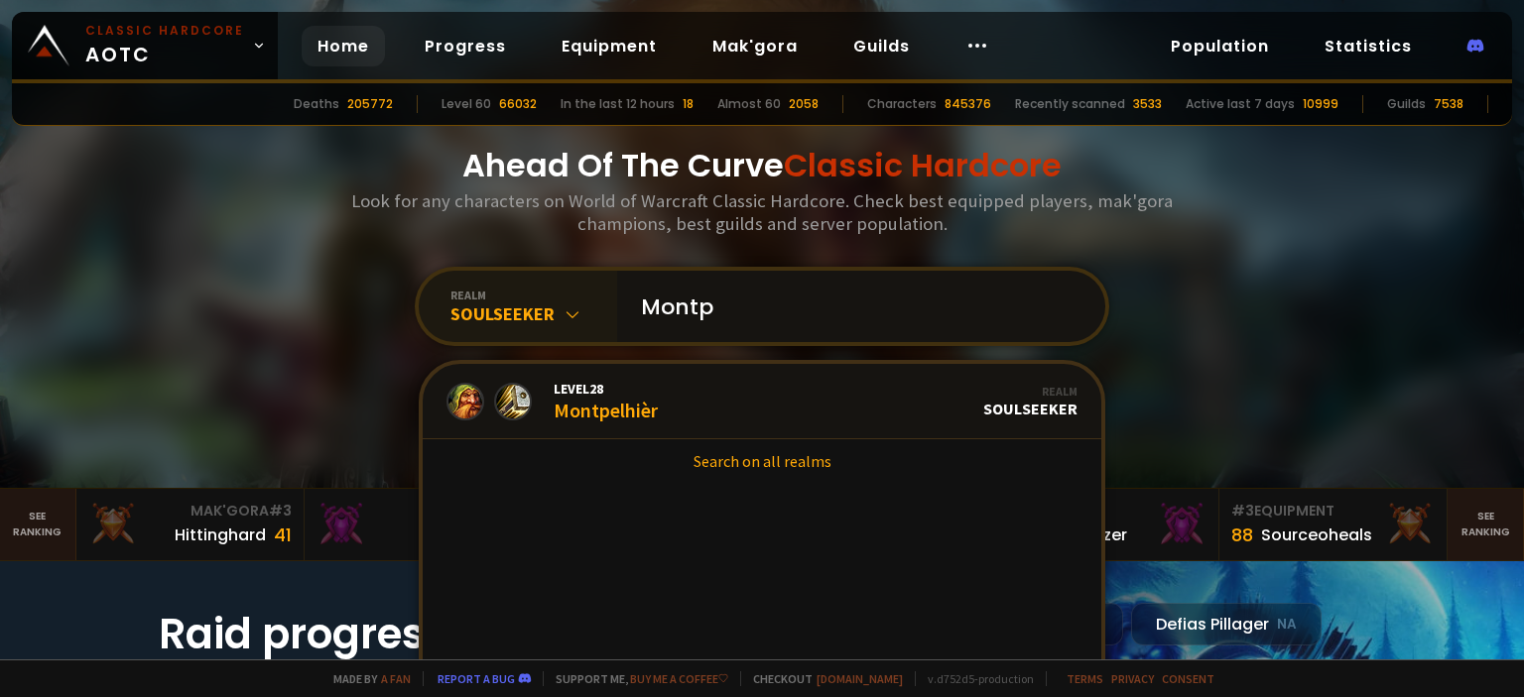
type input "Montp"
click at [762, 394] on link "Level 28 Montpelhièr Realm Soulseeker" at bounding box center [762, 401] width 679 height 75
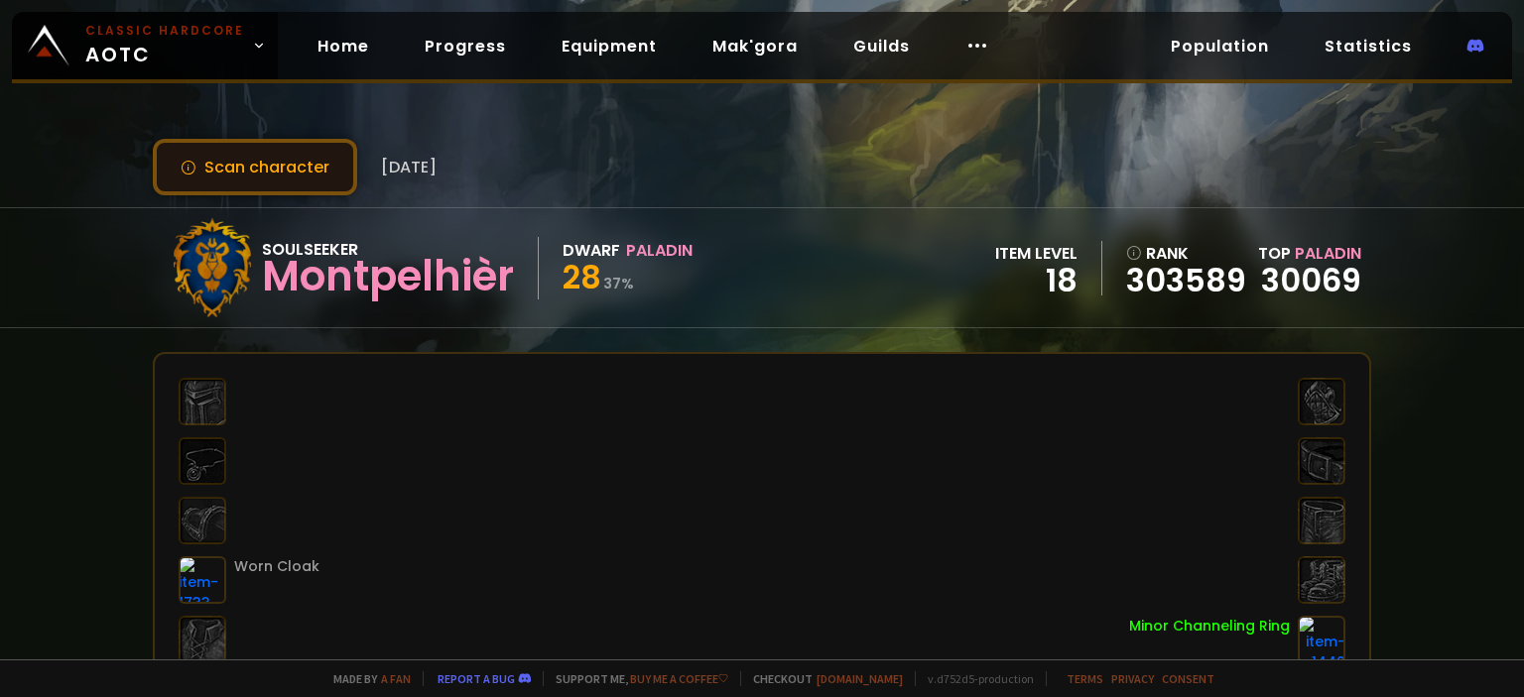
click at [333, 163] on button "Scan character" at bounding box center [255, 167] width 204 height 57
click at [352, 168] on button "Scan character" at bounding box center [255, 167] width 204 height 57
click at [505, 249] on div "Soulseeker" at bounding box center [388, 249] width 252 height 25
click at [642, 251] on div "Paladin" at bounding box center [659, 250] width 66 height 25
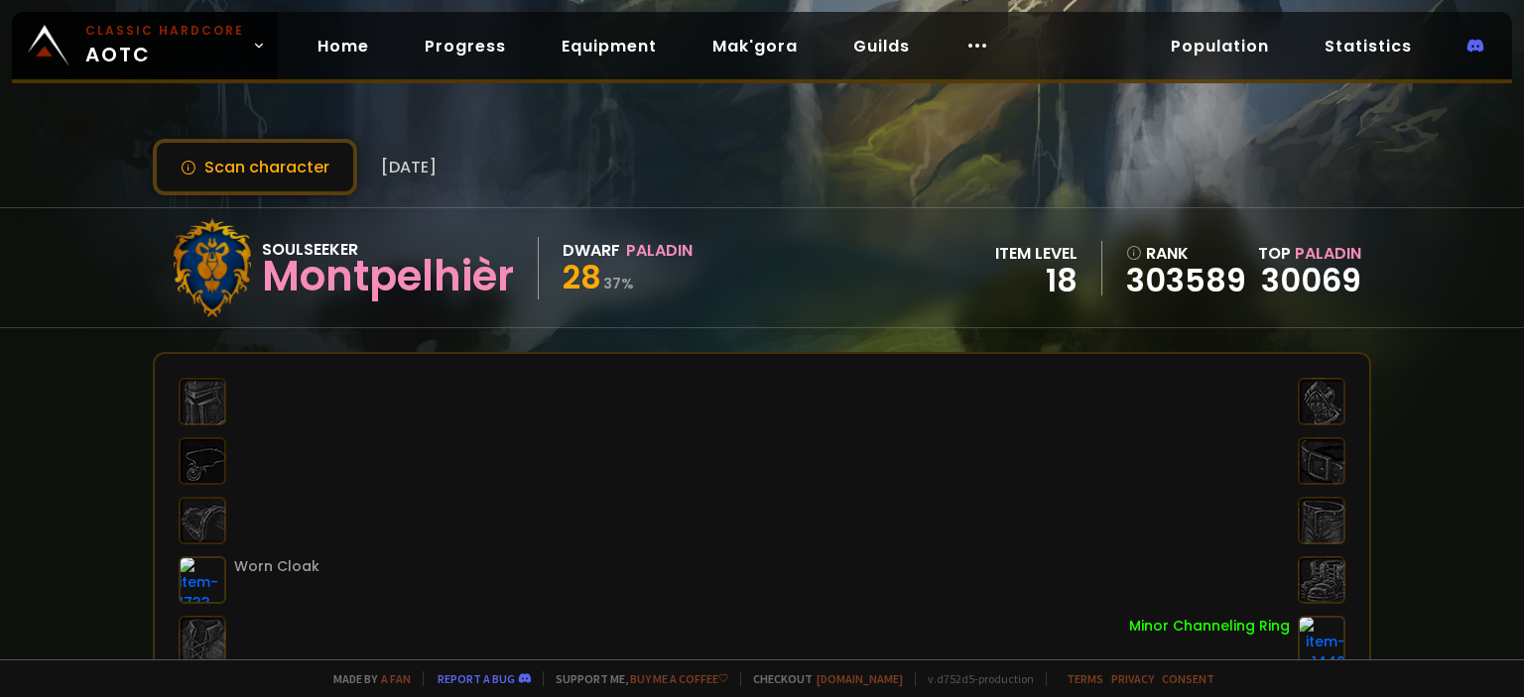
click at [642, 251] on div "Paladin" at bounding box center [659, 250] width 66 height 25
click at [1302, 275] on link "30069" at bounding box center [1311, 280] width 100 height 45
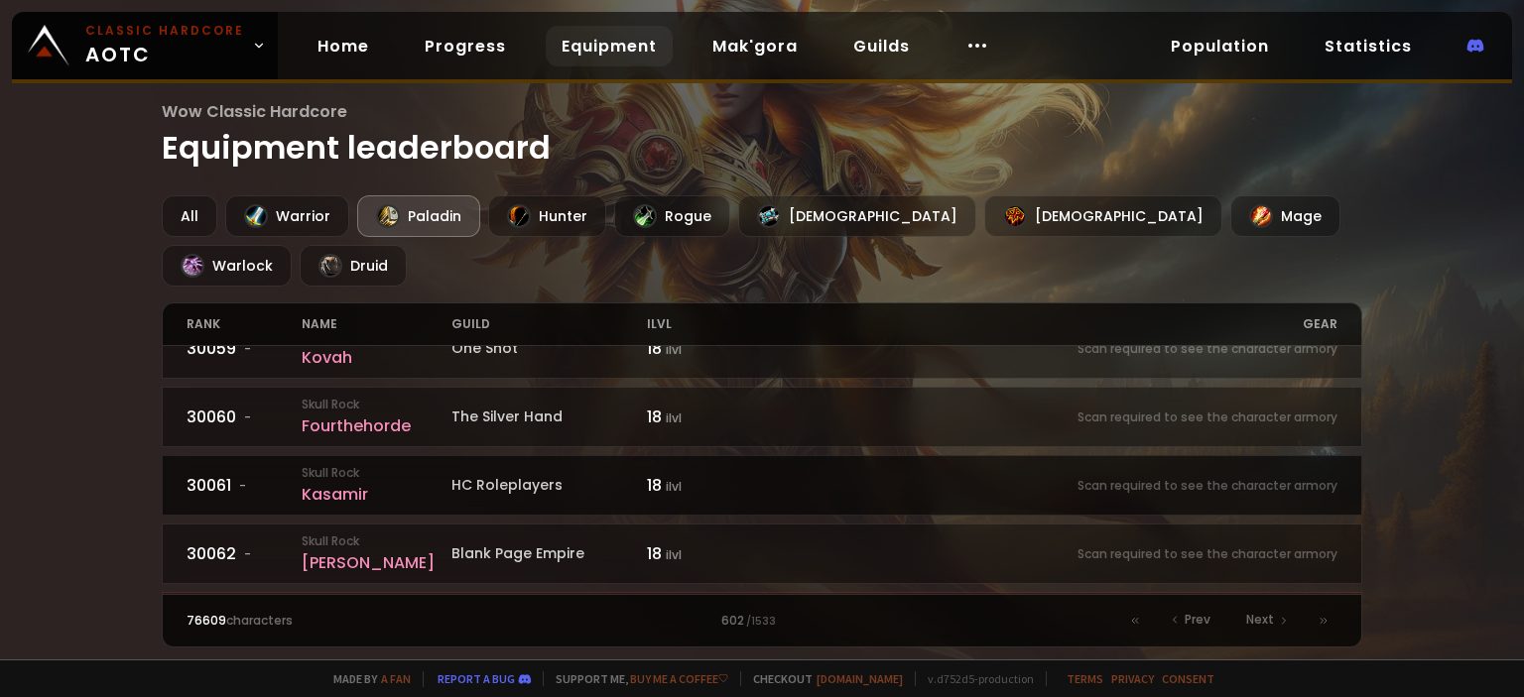
scroll to position [595, 0]
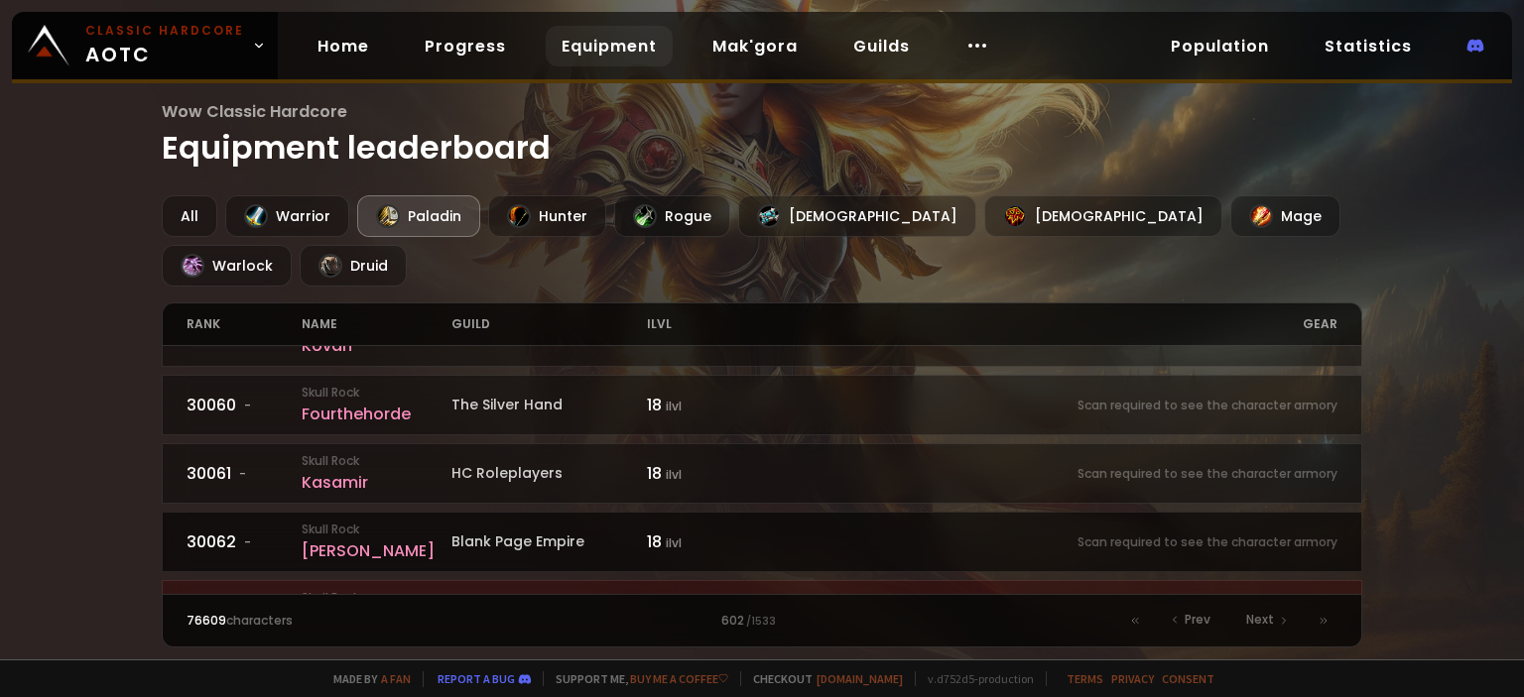
click at [777, 512] on link "30062 - Skull Rock Michaél Blank Page Empire 18 ilvl Scan required to see the c…" at bounding box center [762, 542] width 1200 height 61
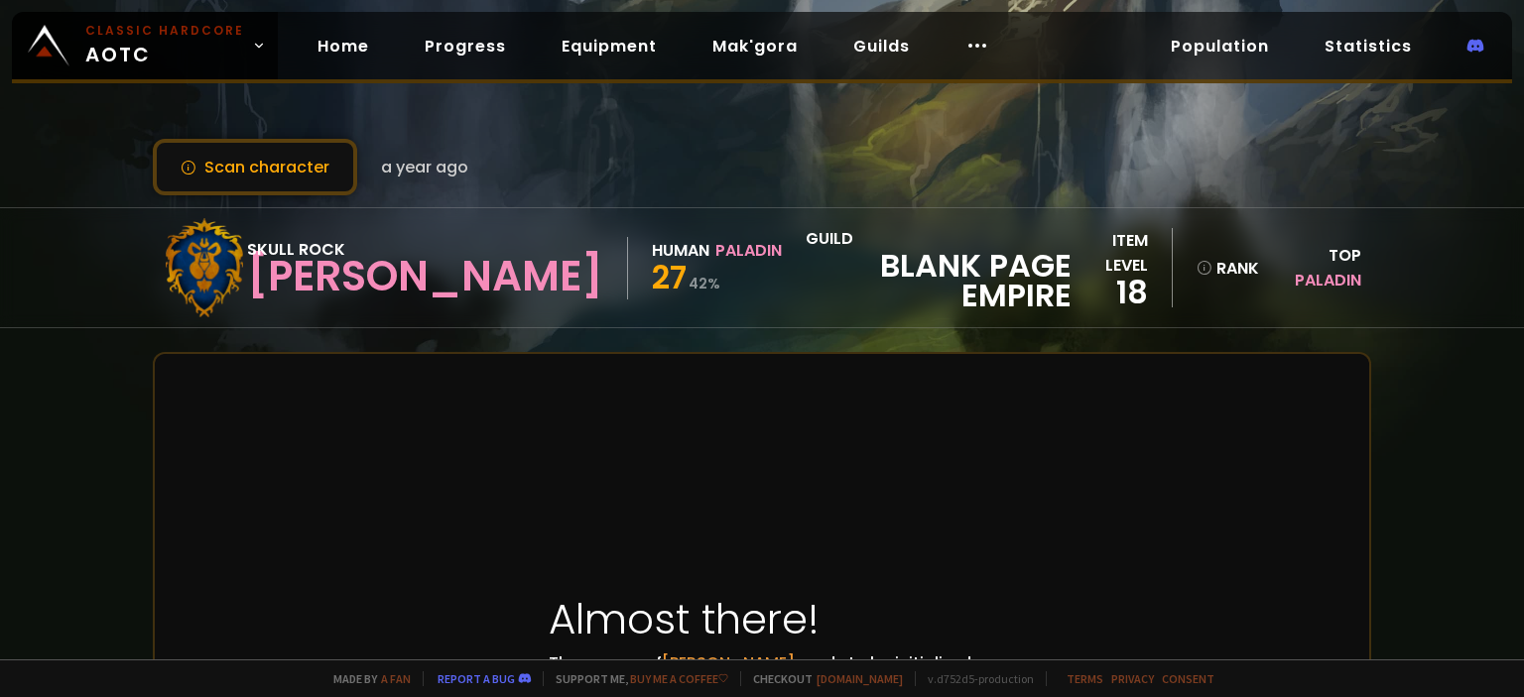
scroll to position [397, 0]
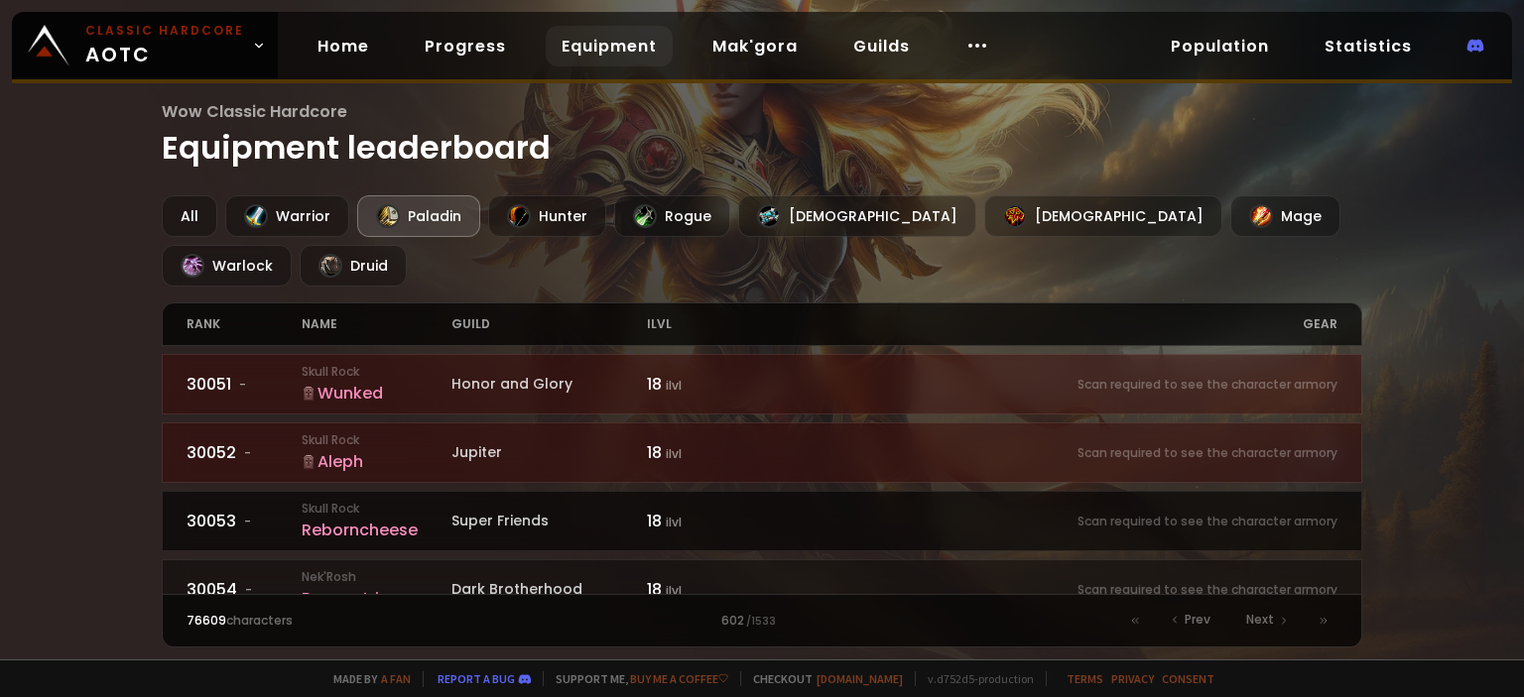
drag, startPoint x: 615, startPoint y: 440, endPoint x: 625, endPoint y: 450, distance: 14.0
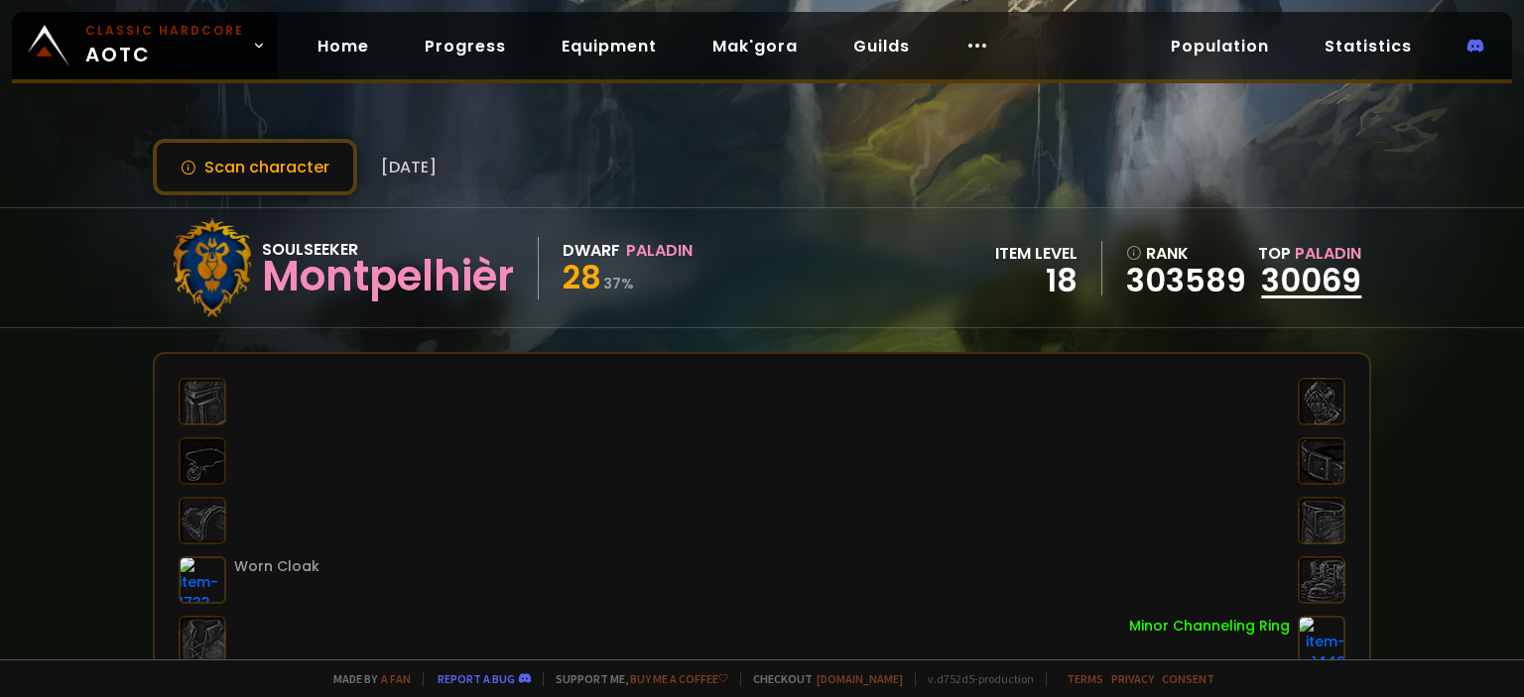
click at [1298, 293] on link "30069" at bounding box center [1311, 280] width 100 height 45
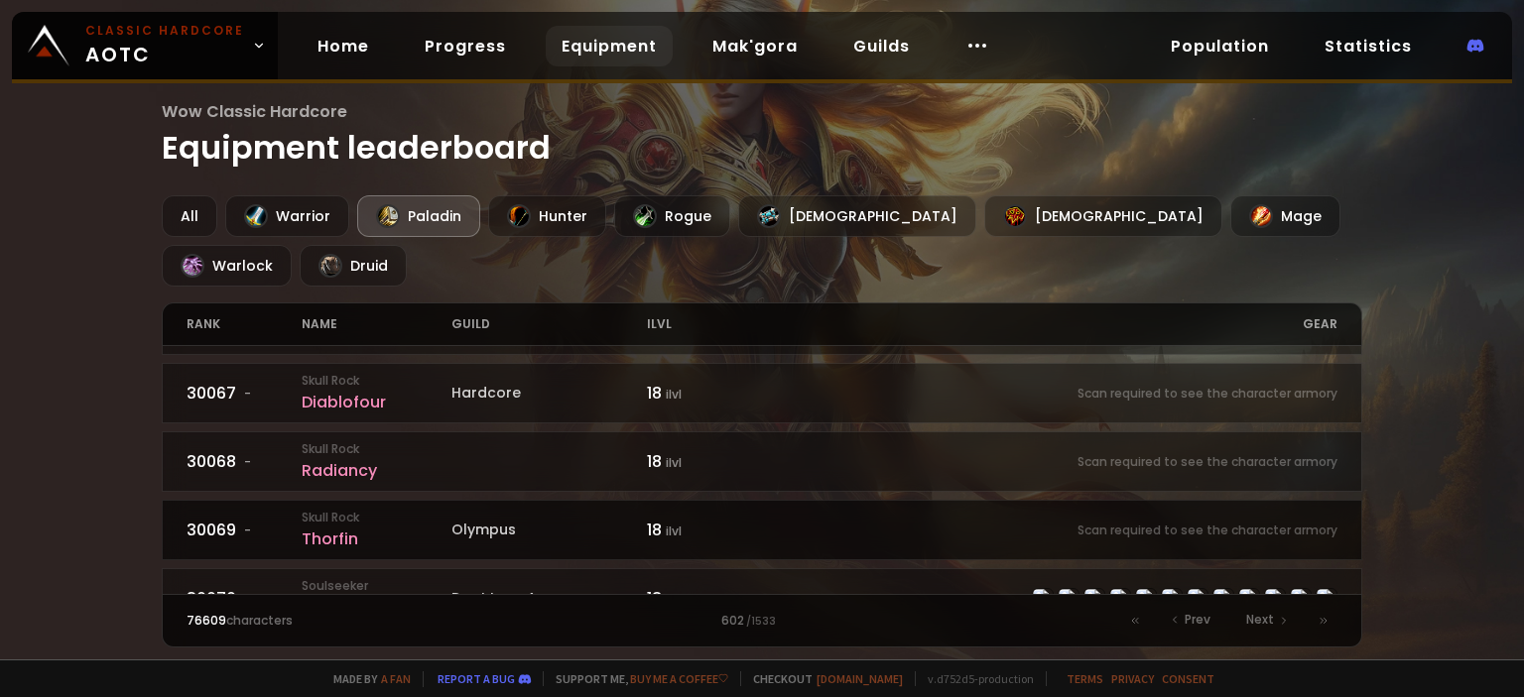
scroll to position [1091, 0]
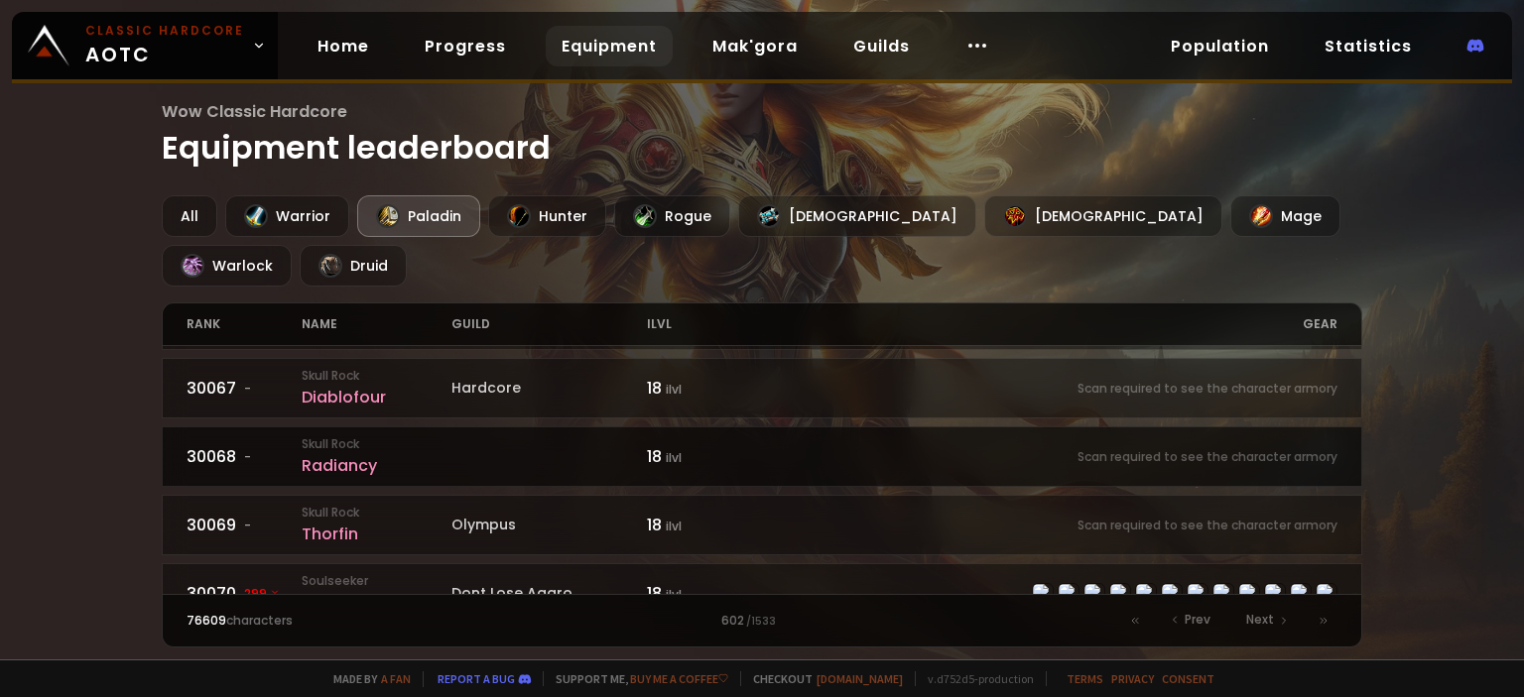
click at [411, 427] on link "30068 - Skull Rock Radiancy 18 ilvl Scan required to see the character armory" at bounding box center [762, 457] width 1200 height 61
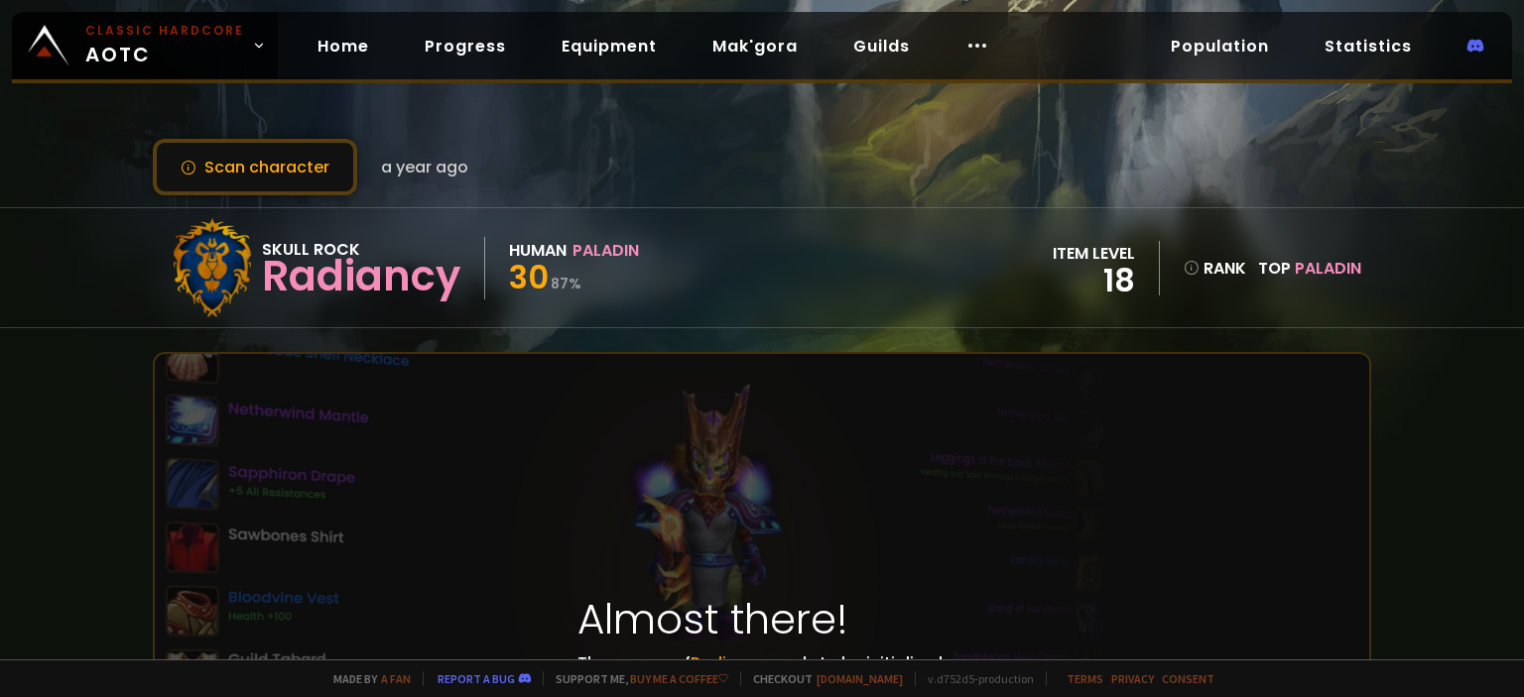
scroll to position [198, 0]
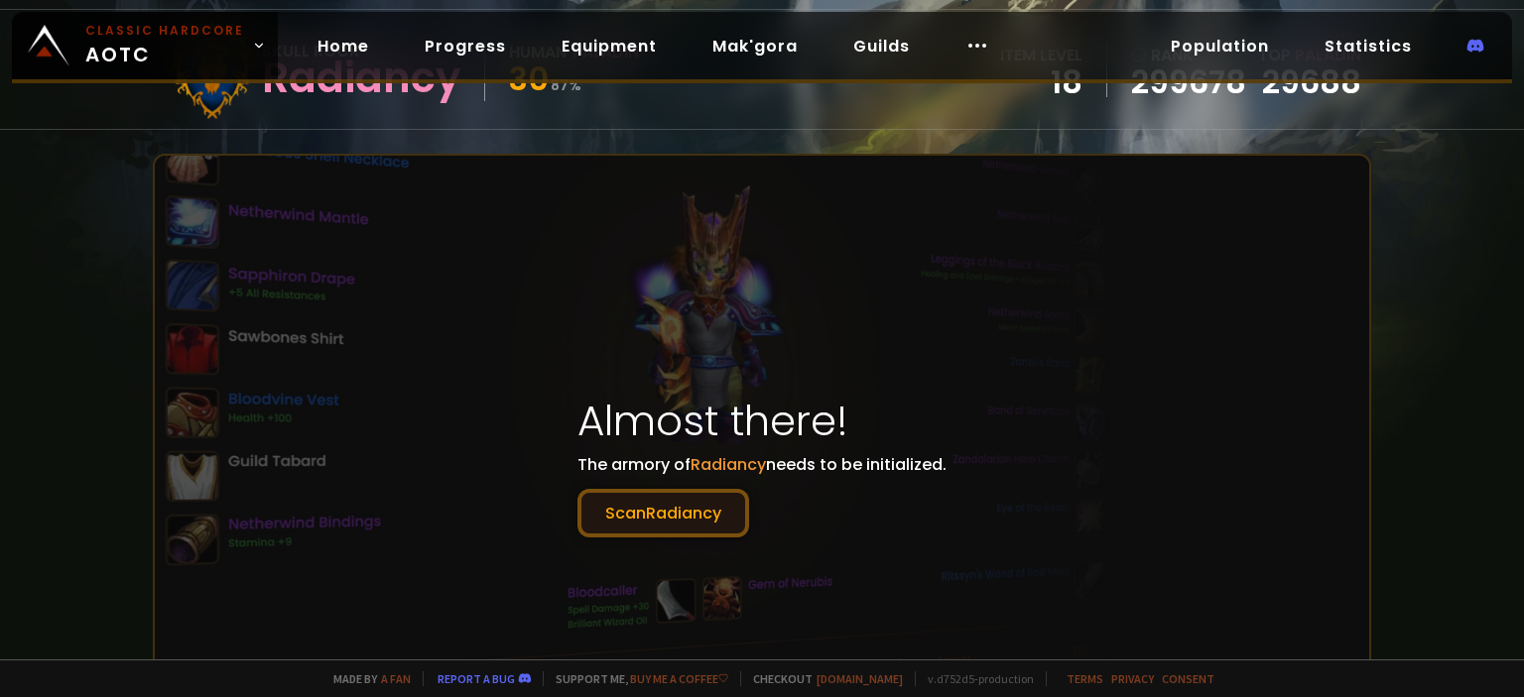
click at [704, 490] on button "Scan Radiancy" at bounding box center [663, 513] width 172 height 49
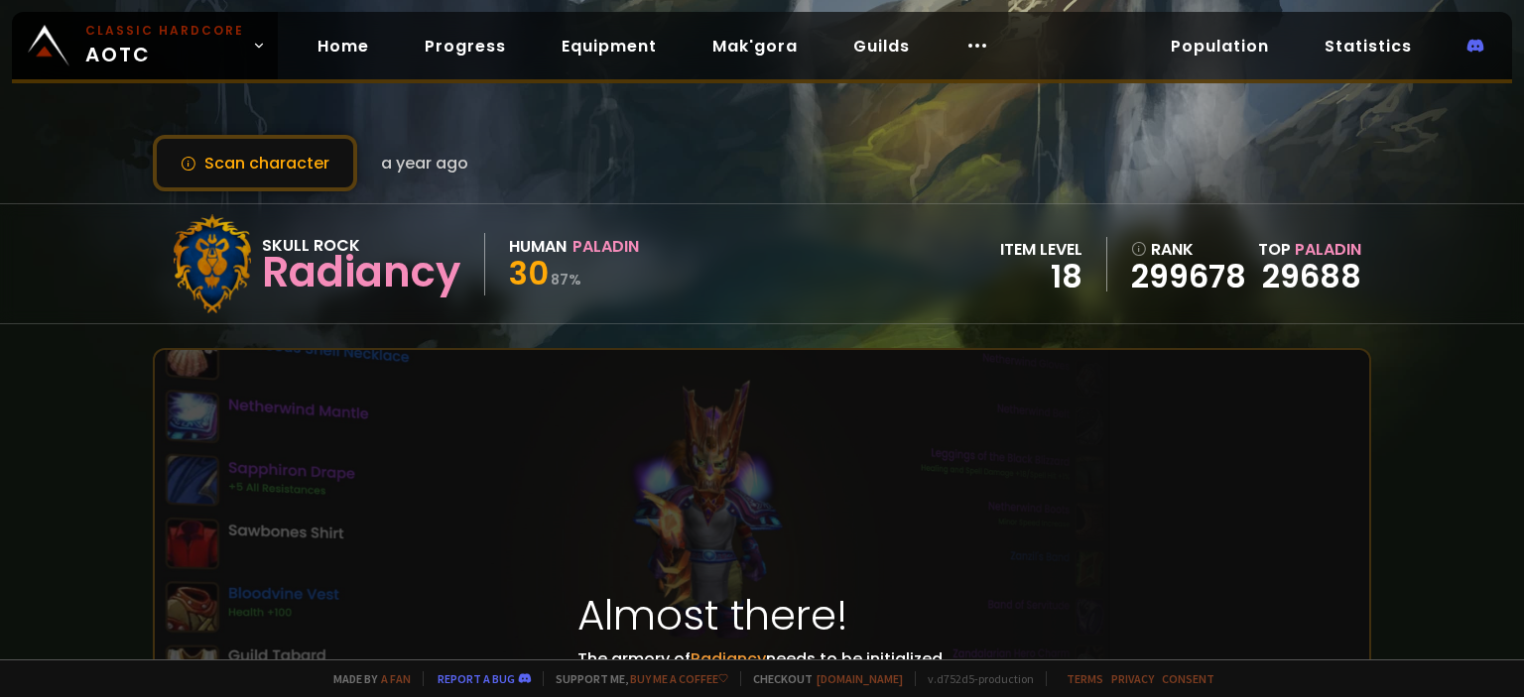
scroll to position [0, 0]
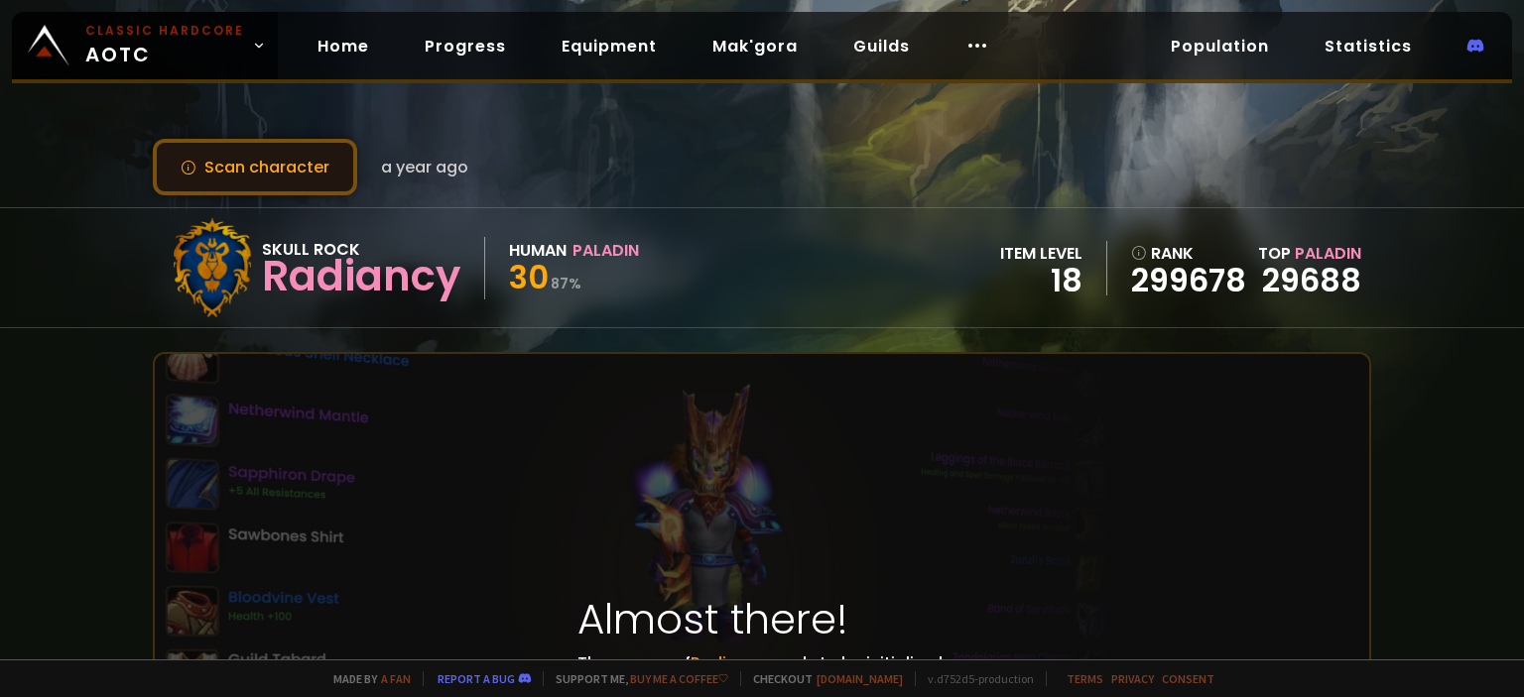
click at [332, 166] on button "Scan character" at bounding box center [255, 167] width 204 height 57
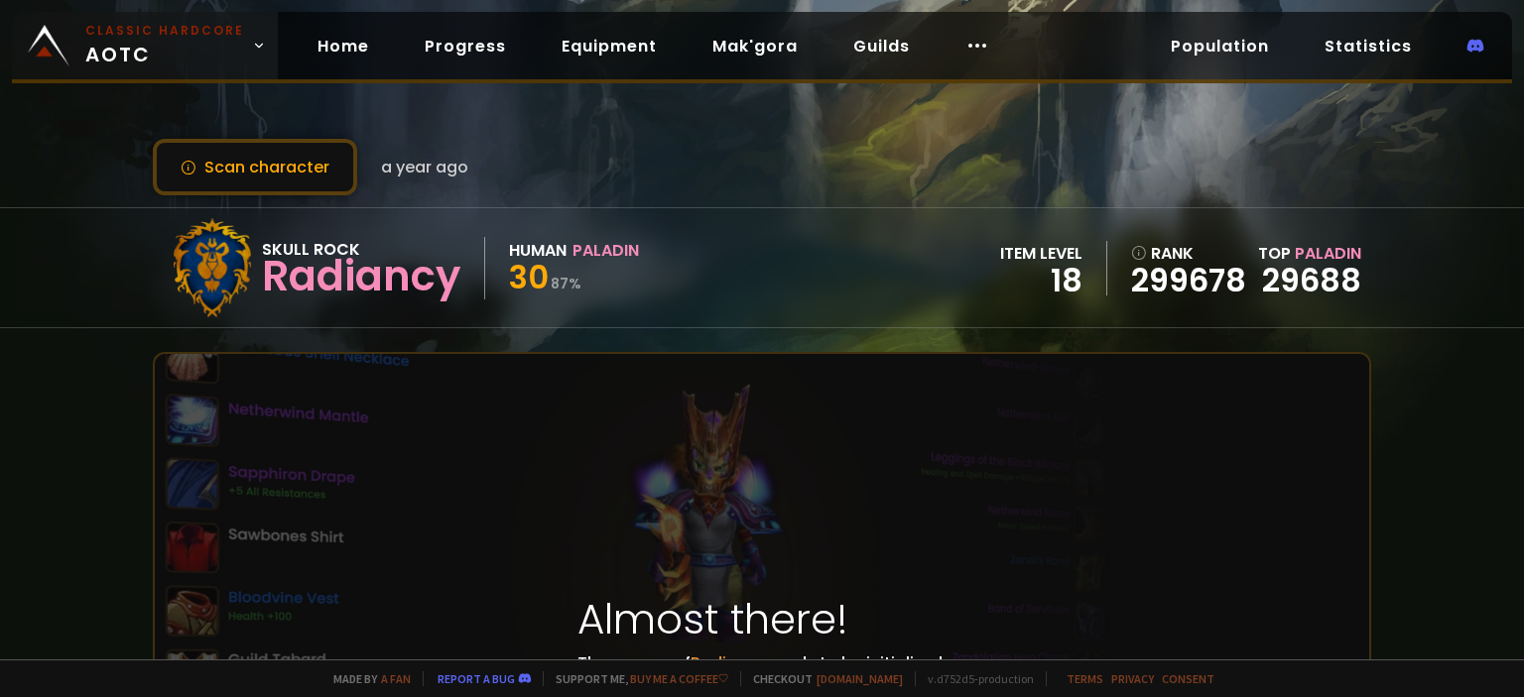
click at [113, 60] on span "Classic Hardcore AOTC" at bounding box center [164, 46] width 159 height 48
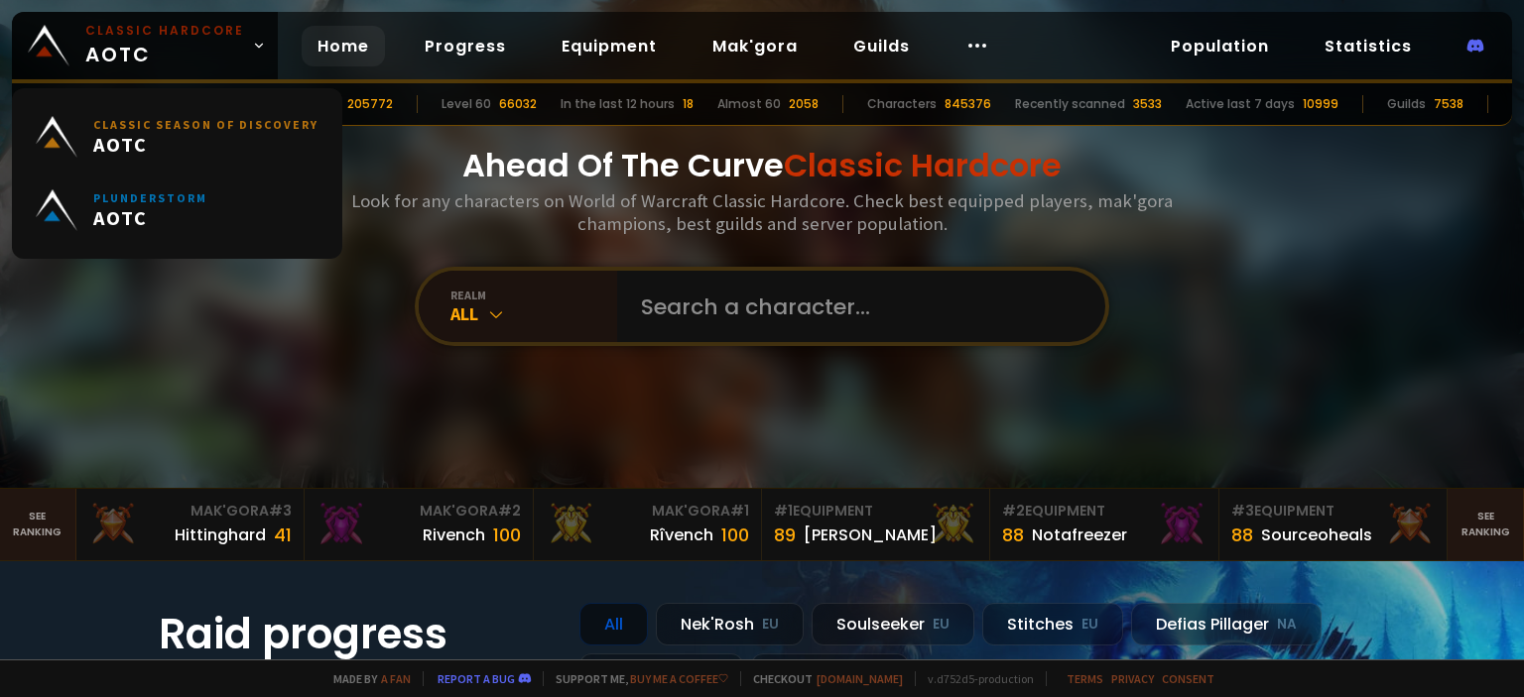
click at [346, 30] on link "Home" at bounding box center [343, 46] width 83 height 41
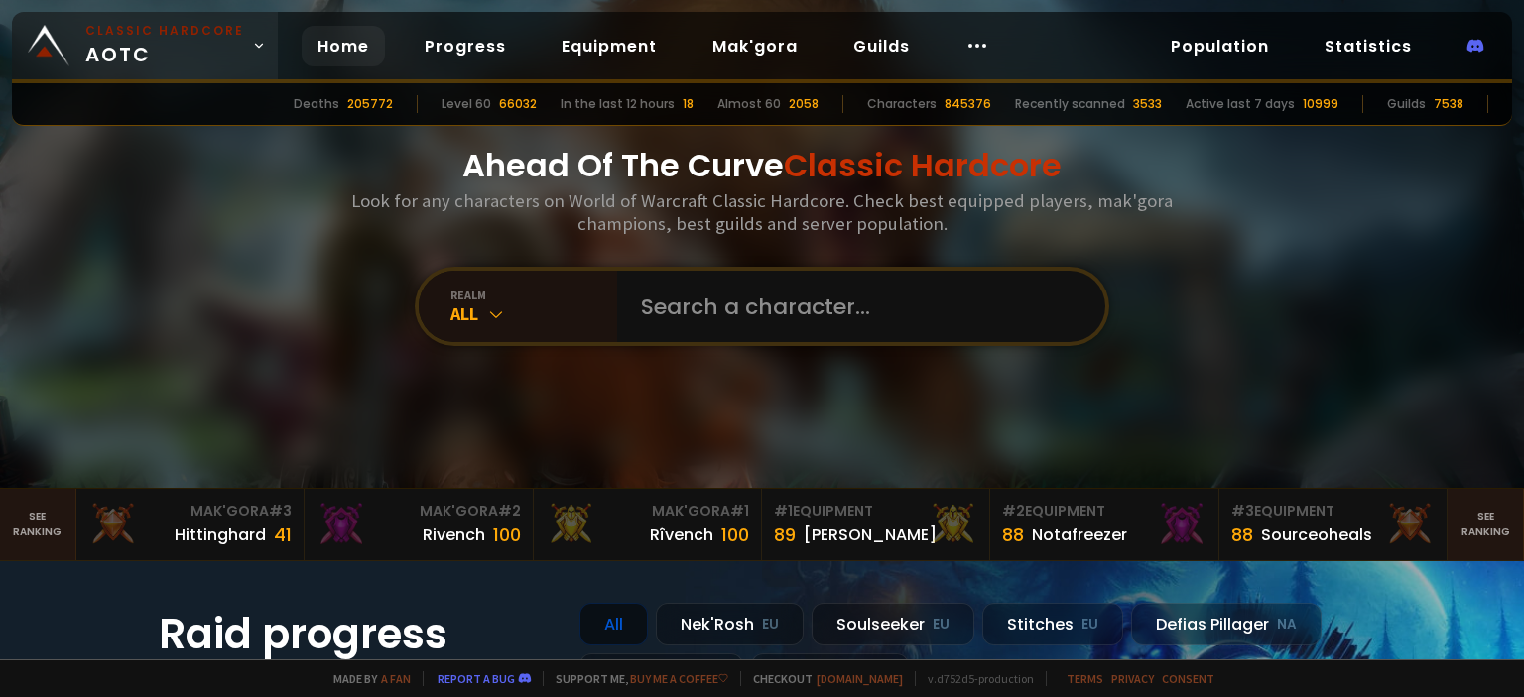
click at [159, 61] on span "Classic Hardcore AOTC" at bounding box center [164, 46] width 159 height 48
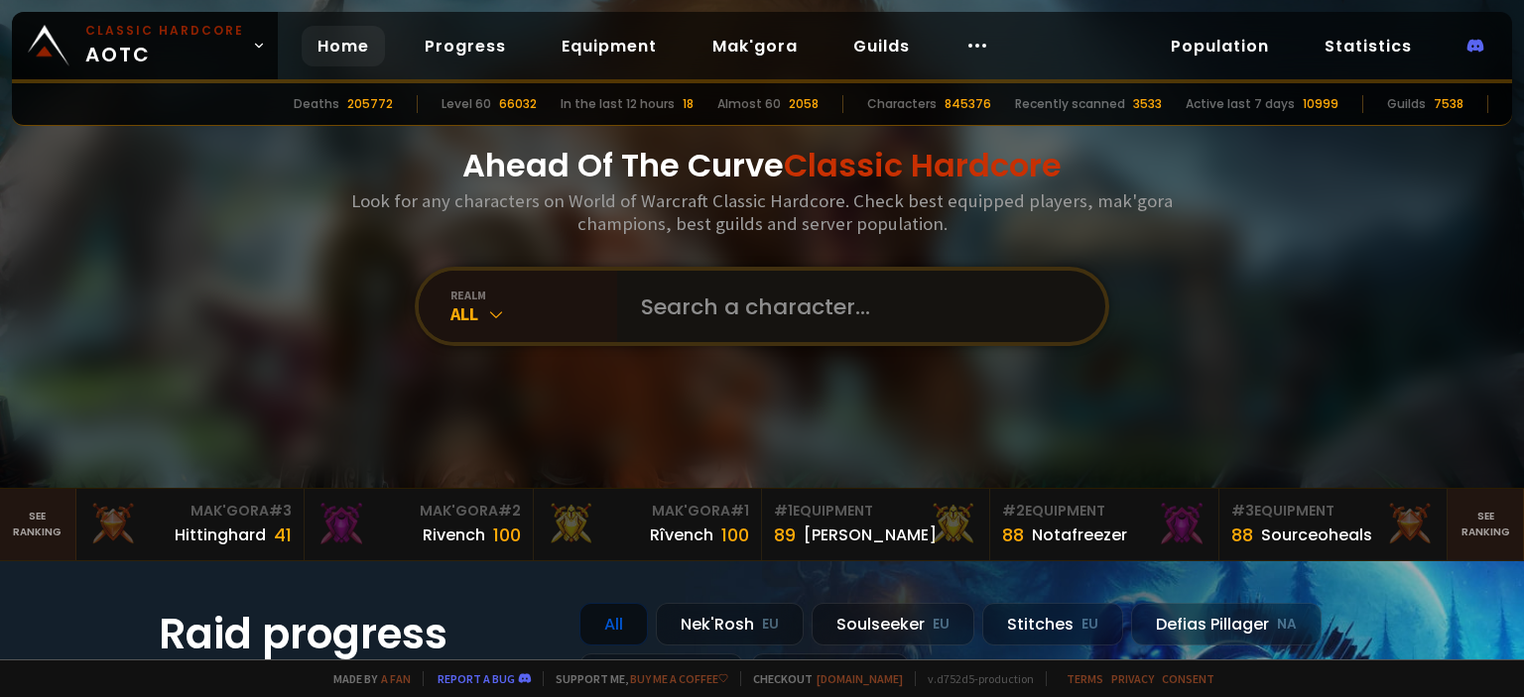
click at [705, 301] on input "text" at bounding box center [855, 306] width 452 height 71
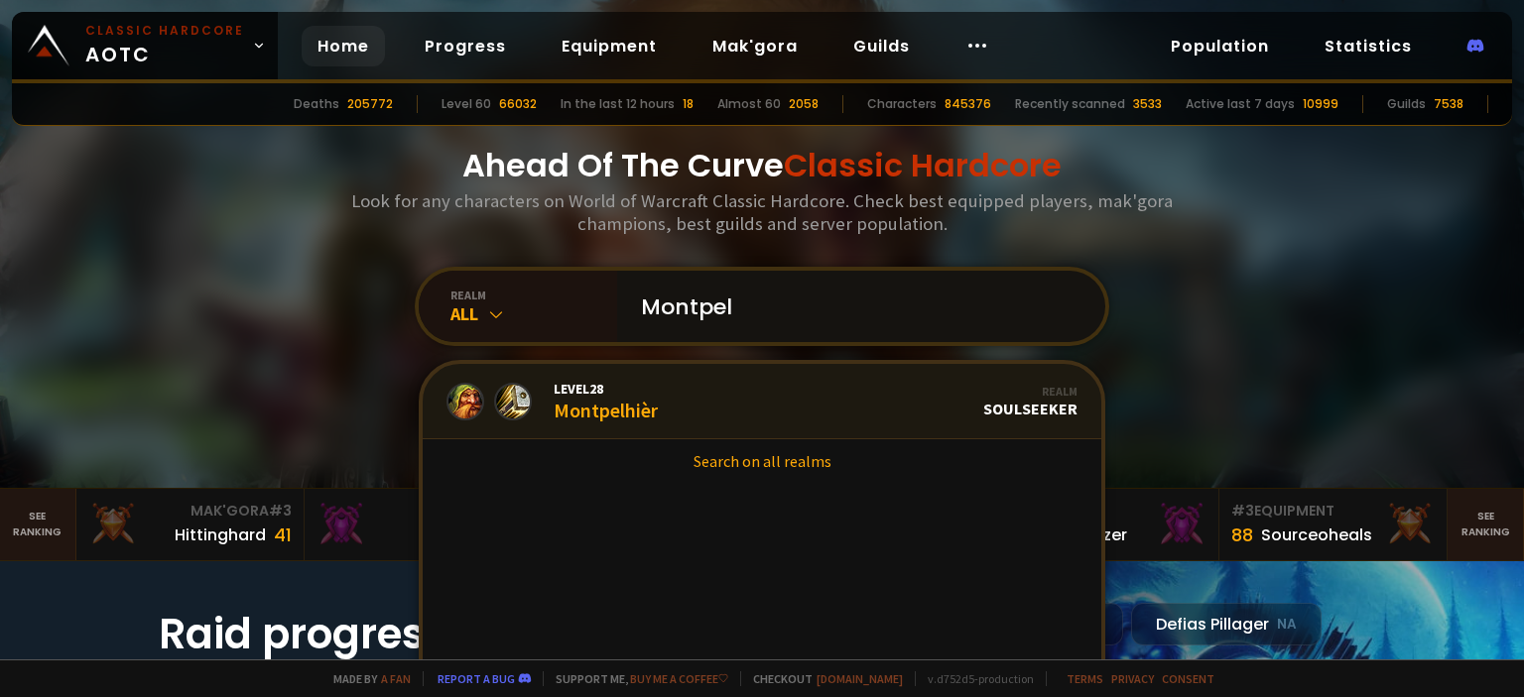
type input "Montpel"
click at [781, 392] on link "Level 28 Montpelhièr Realm Soulseeker" at bounding box center [762, 401] width 679 height 75
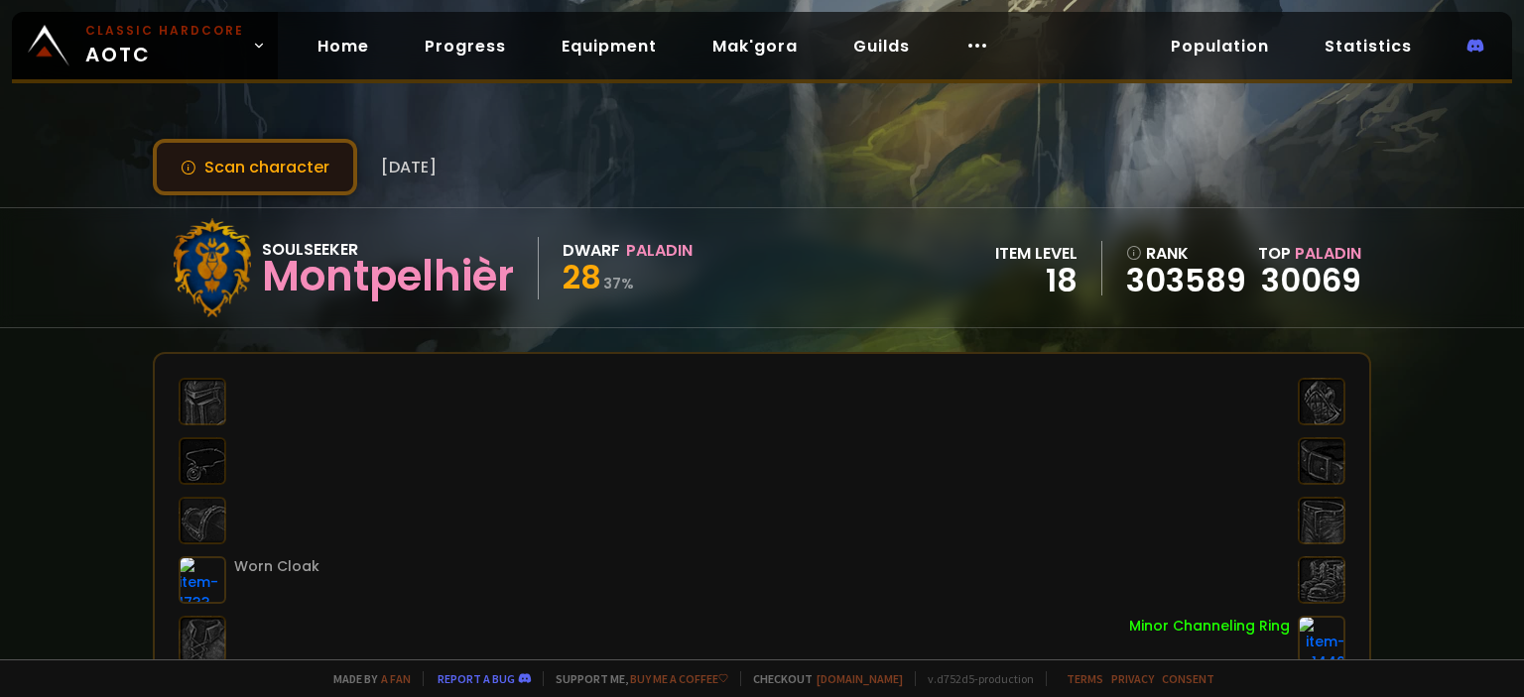
click at [322, 170] on button "Scan character" at bounding box center [255, 167] width 204 height 57
